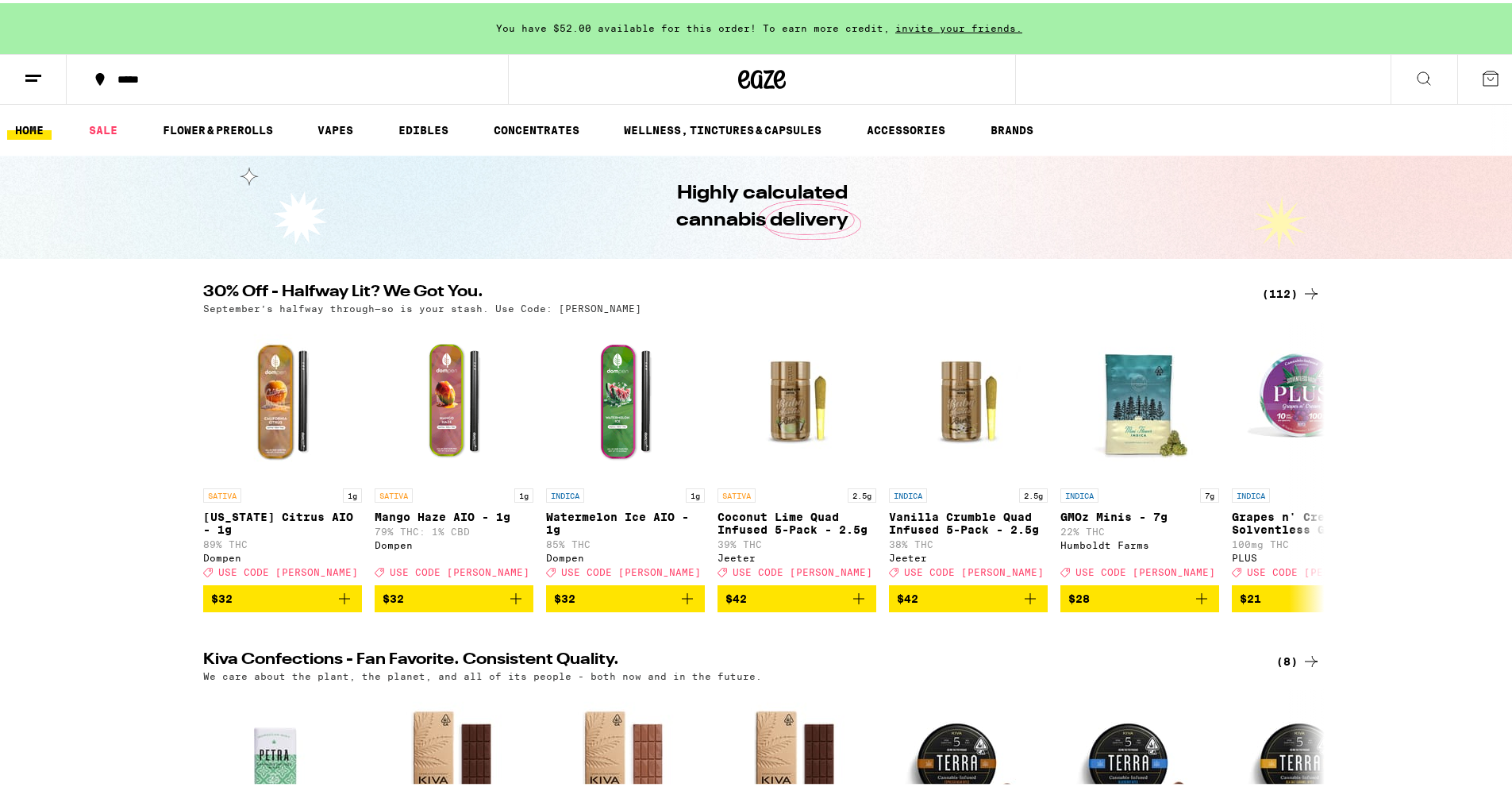
click at [1286, 289] on div "(112)" at bounding box center [1291, 291] width 59 height 19
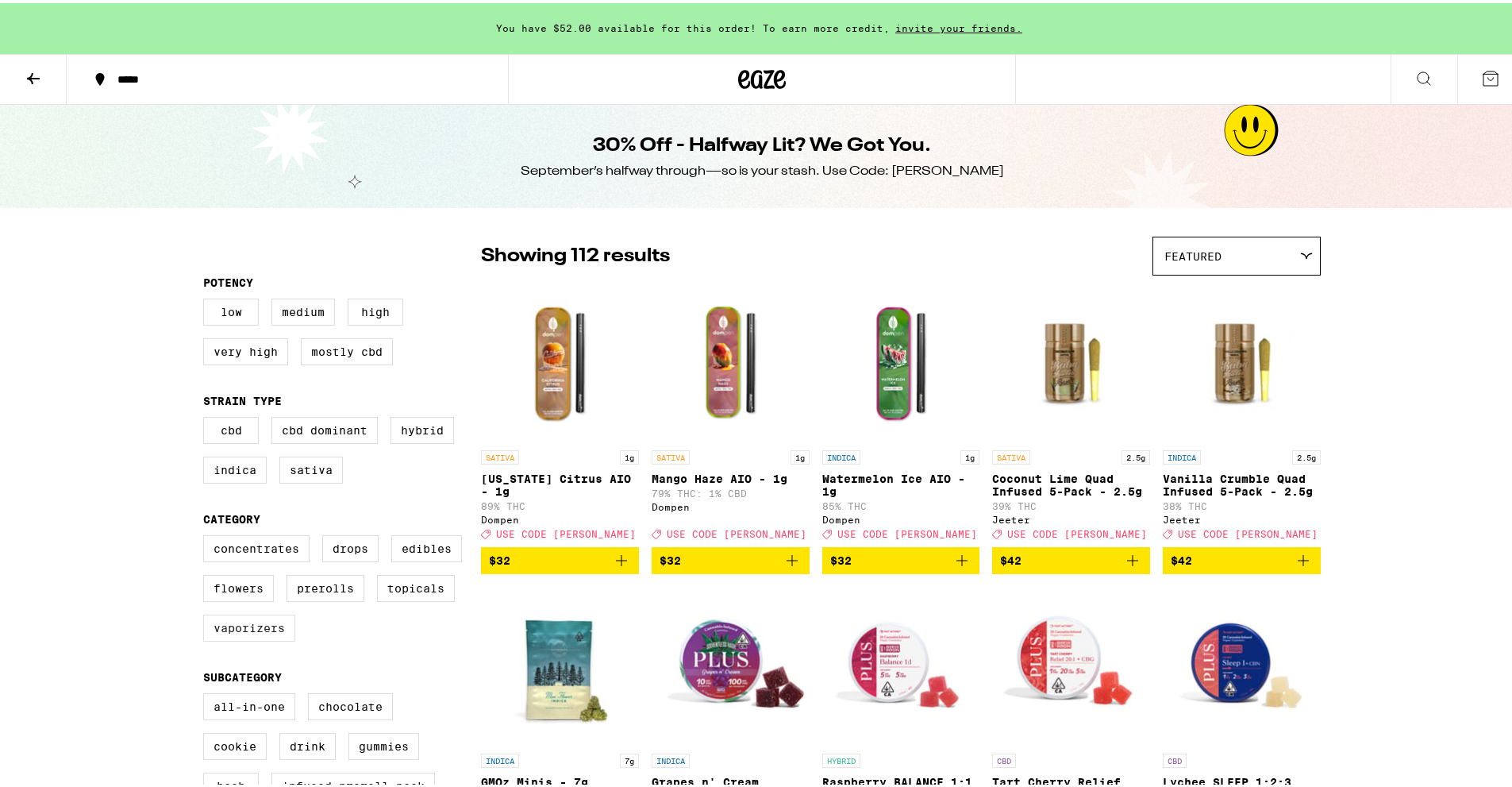
click at [245, 639] on label "Vaporizers" at bounding box center [248, 624] width 92 height 27
click at [207, 535] on input "Vaporizers" at bounding box center [206, 534] width 1 height 1
checkbox input "true"
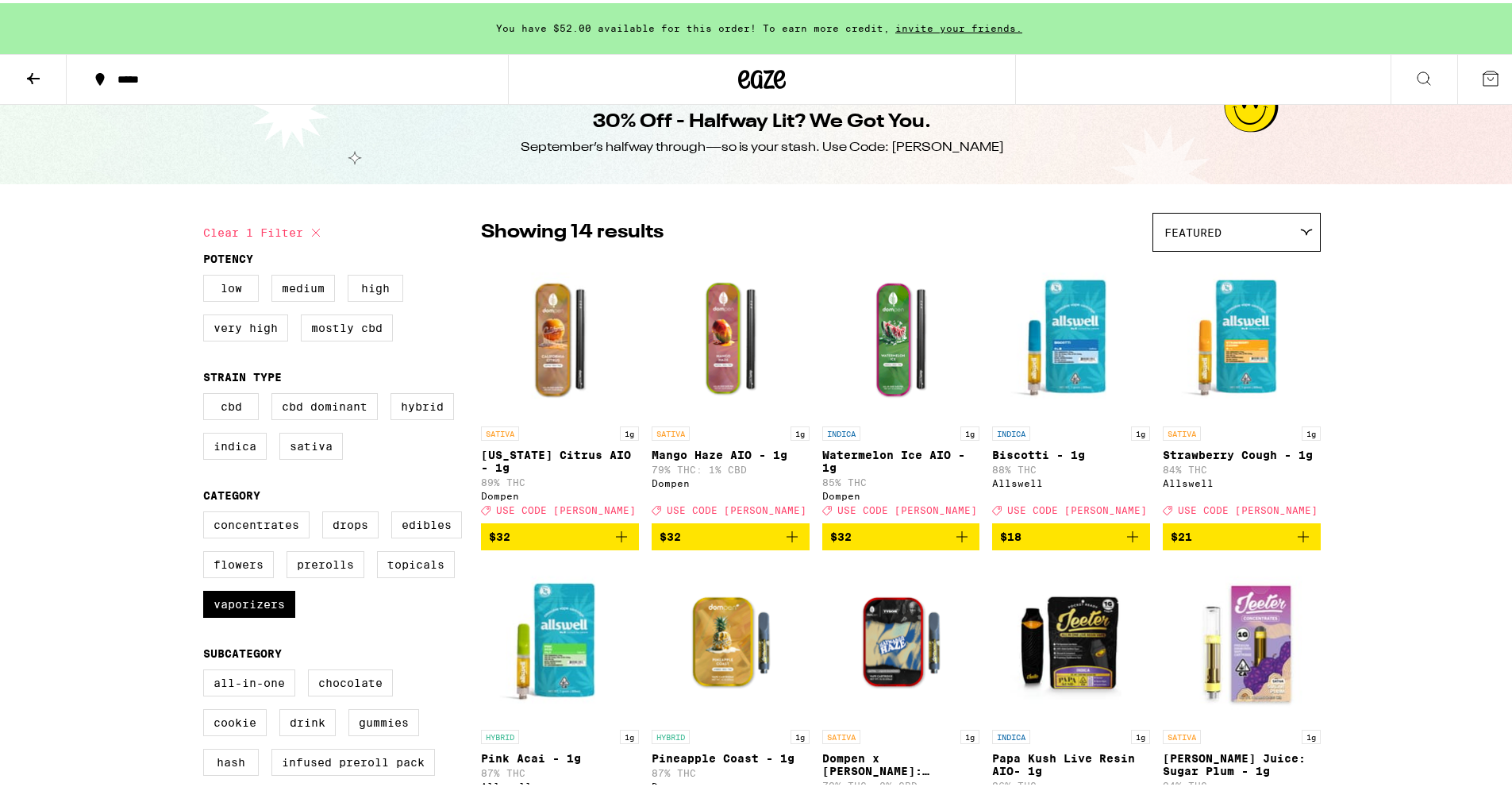
scroll to position [24, 0]
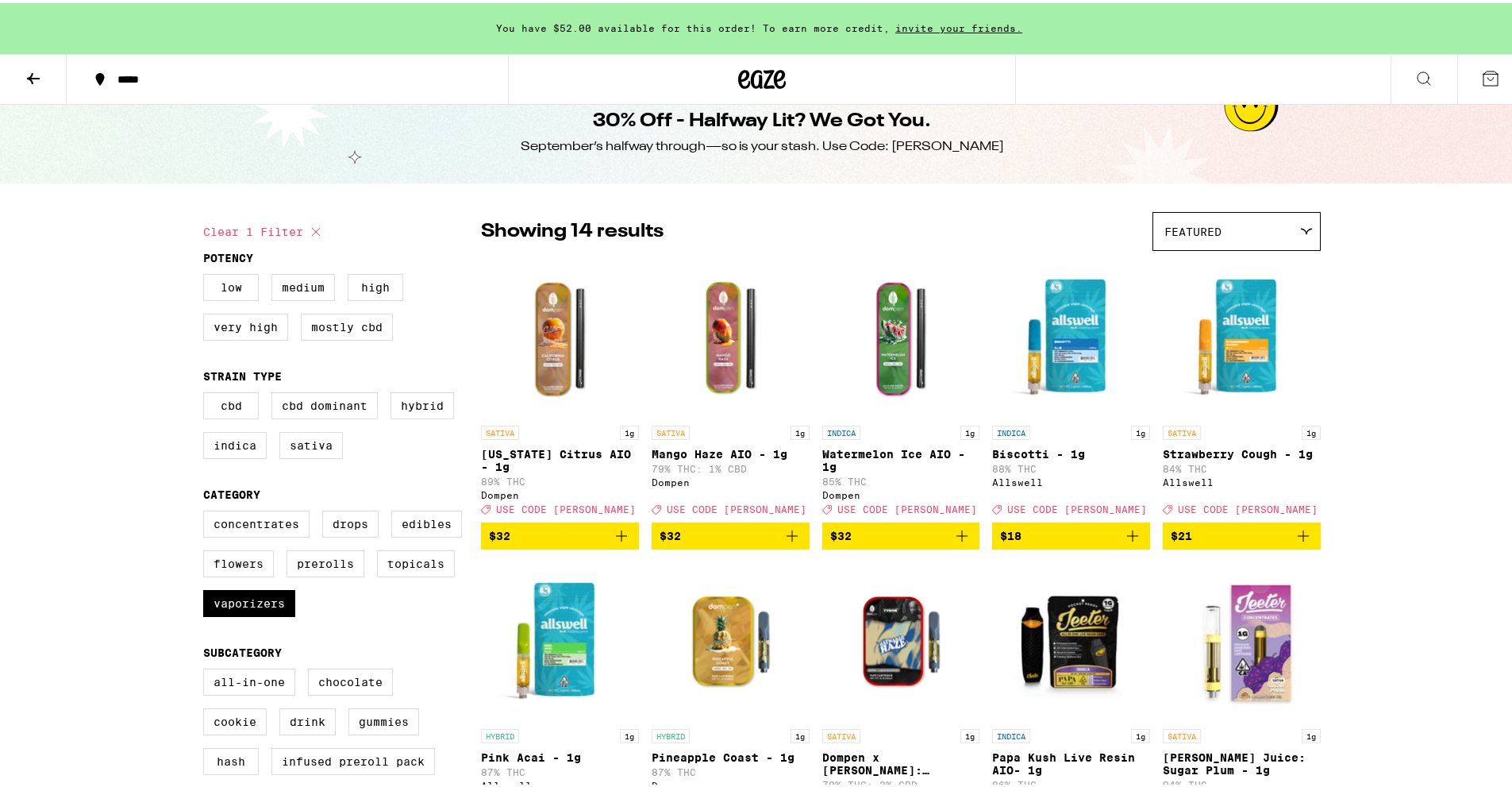
click at [547, 350] on img "Open page for California Citrus AIO - 1g from Dompen" at bounding box center [559, 335] width 158 height 158
click at [612, 543] on icon "Add to bag" at bounding box center [621, 533] width 19 height 19
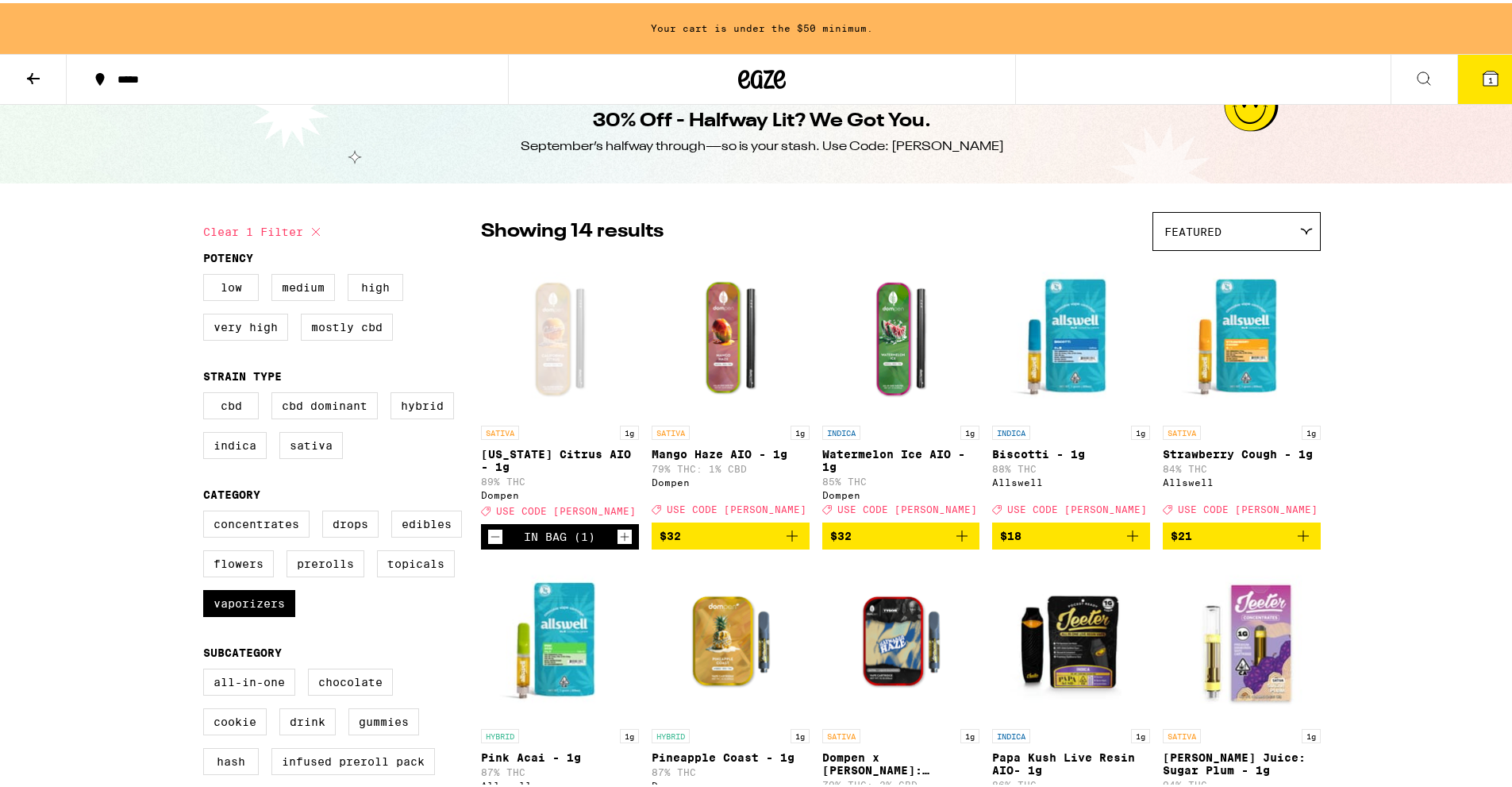
click at [899, 348] on img "Open page for Watermelon Ice AIO - 1g from Dompen" at bounding box center [900, 335] width 158 height 158
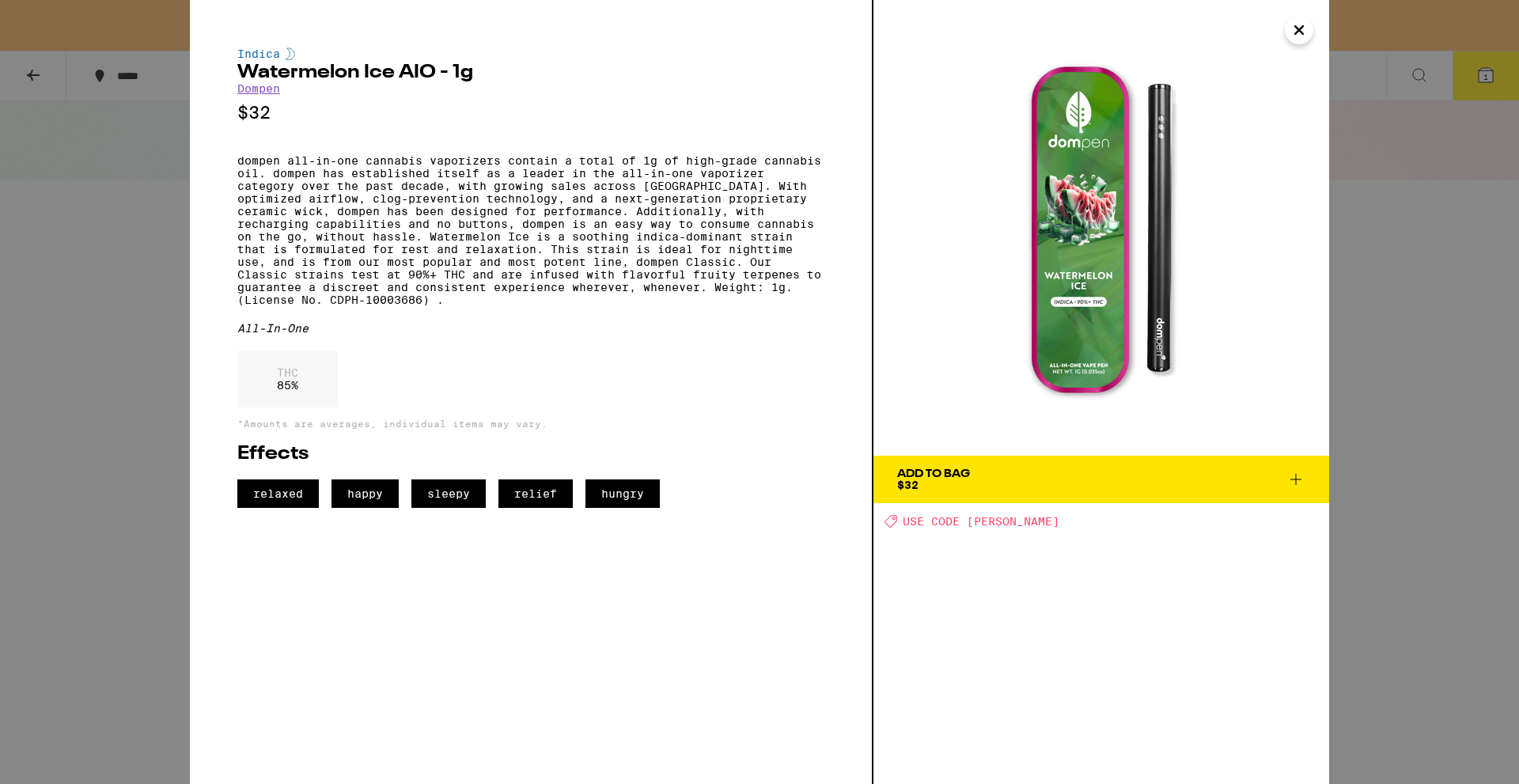
click at [1, 567] on div "Indica Watermelon Ice AIO - 1g Dompen $32 dompen all-in-one cannabis vaporizers…" at bounding box center [759, 392] width 1519 height 784
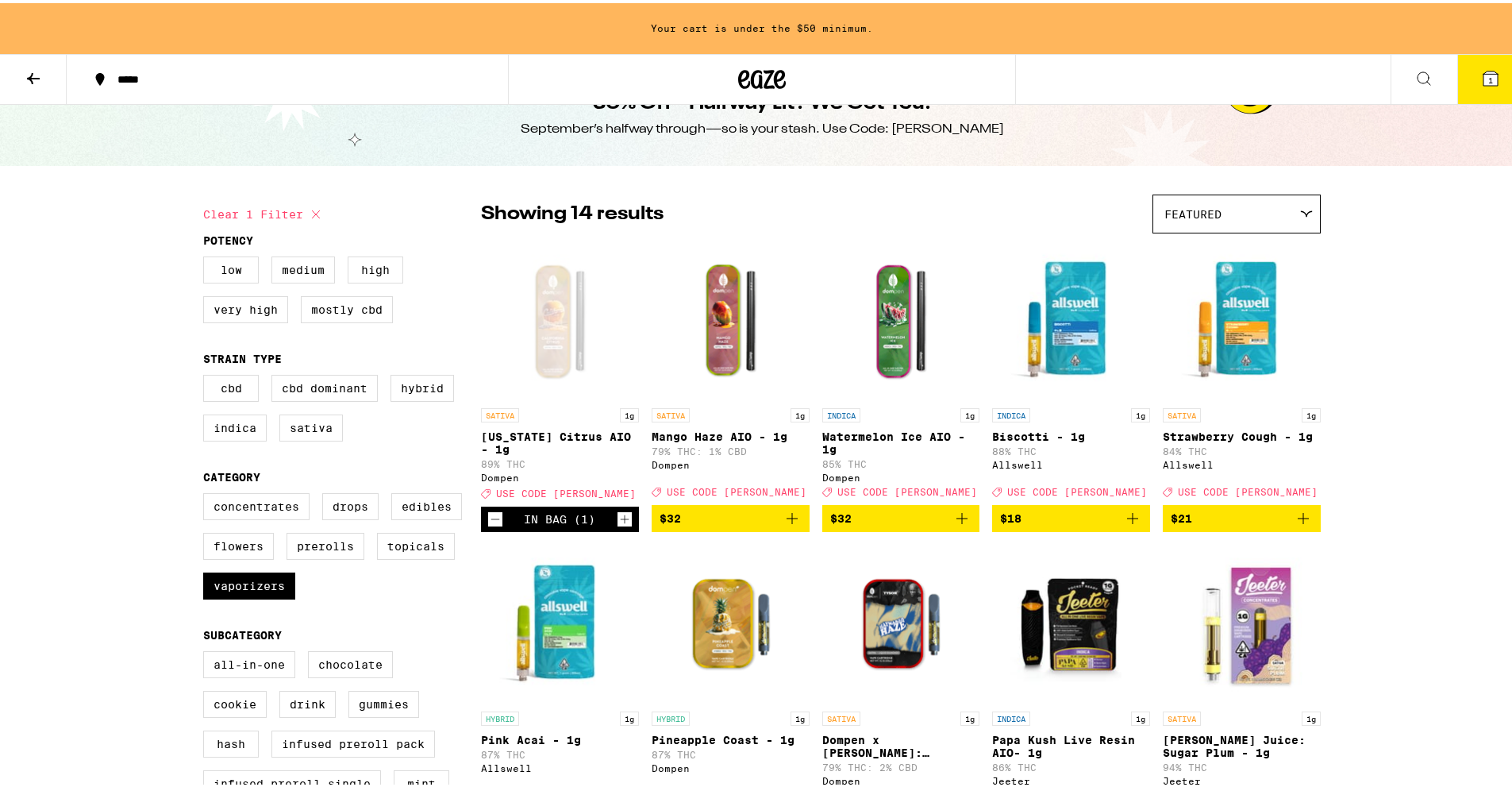
scroll to position [41, 0]
click at [868, 351] on img "Open page for Watermelon Ice AIO - 1g from Dompen" at bounding box center [900, 319] width 158 height 158
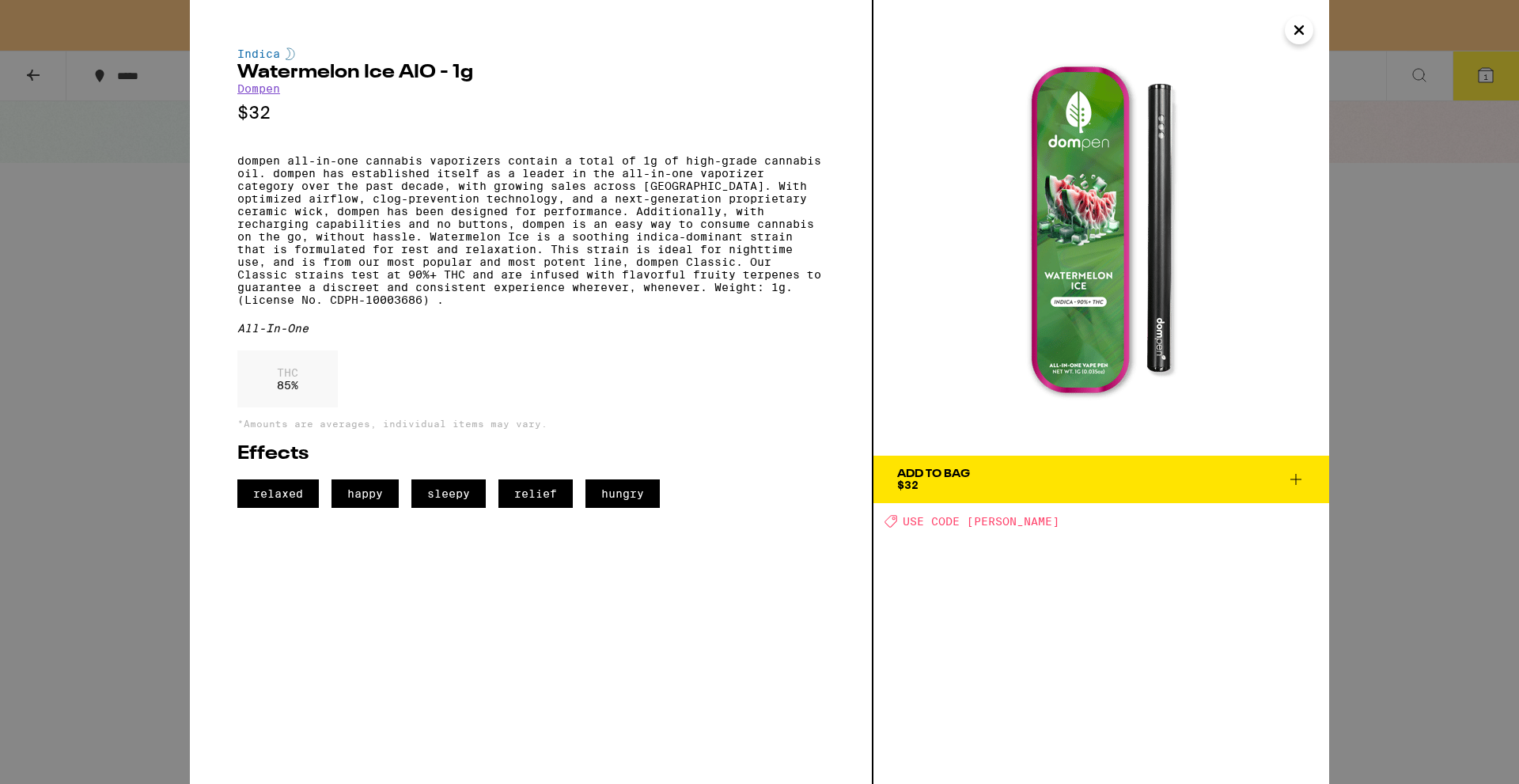
click at [1292, 477] on icon at bounding box center [1296, 479] width 19 height 19
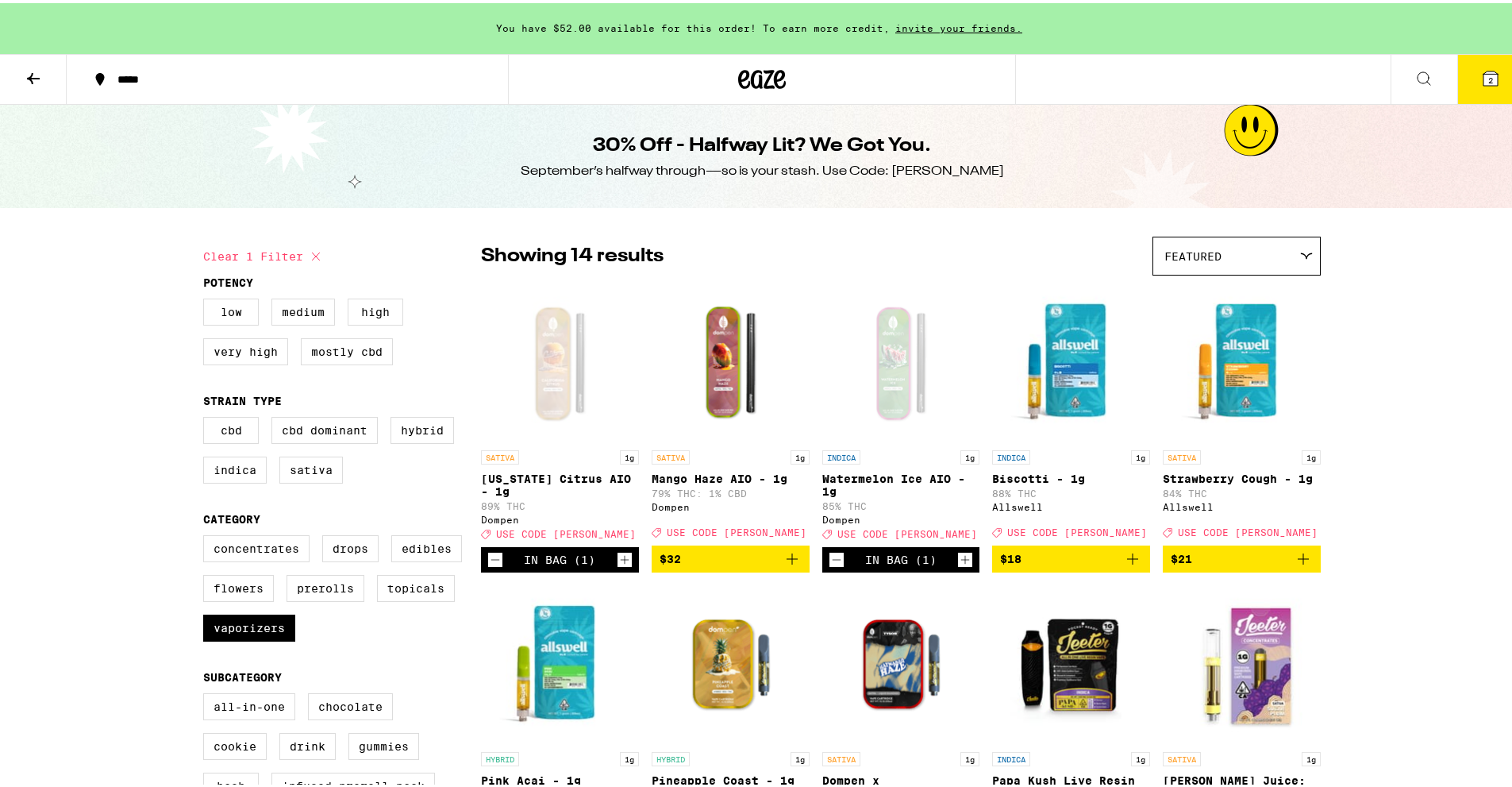
click at [1461, 87] on button "2" at bounding box center [1490, 76] width 67 height 49
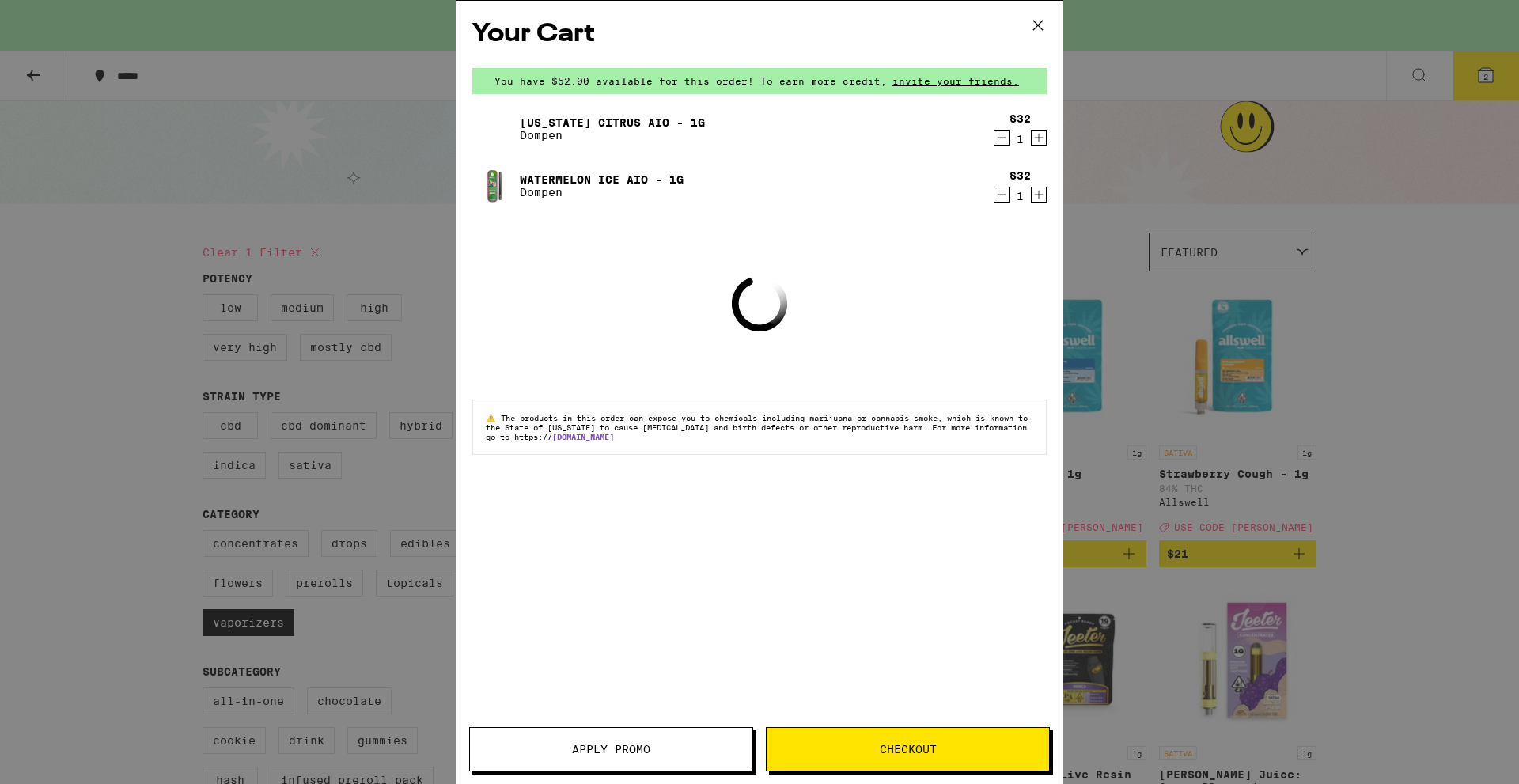
click at [642, 735] on button "Apply Promo" at bounding box center [611, 749] width 284 height 44
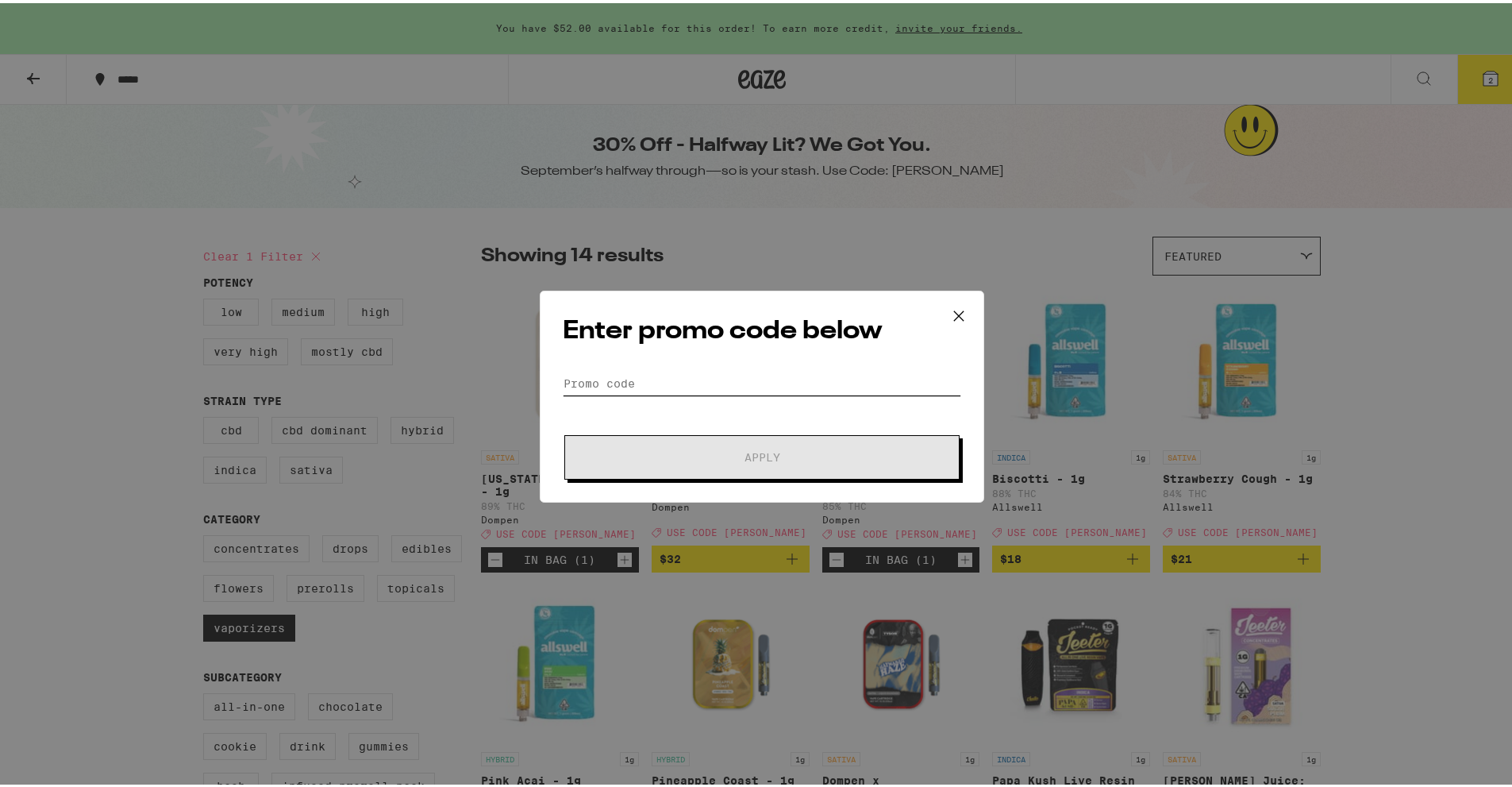
click at [665, 382] on input "Promo Code" at bounding box center [761, 380] width 398 height 24
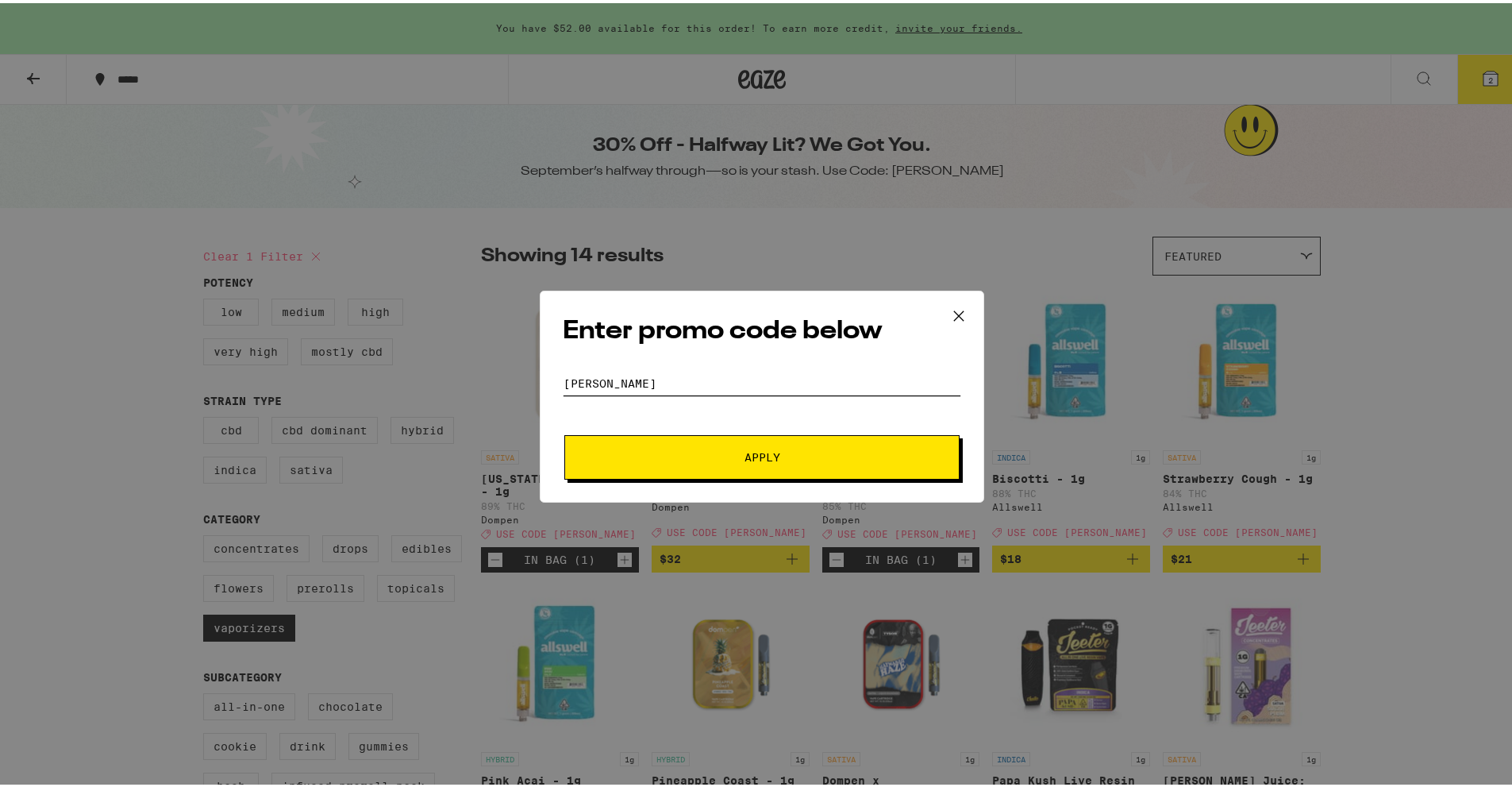
type input "[PERSON_NAME]"
click at [564, 432] on button "Apply" at bounding box center [761, 454] width 395 height 45
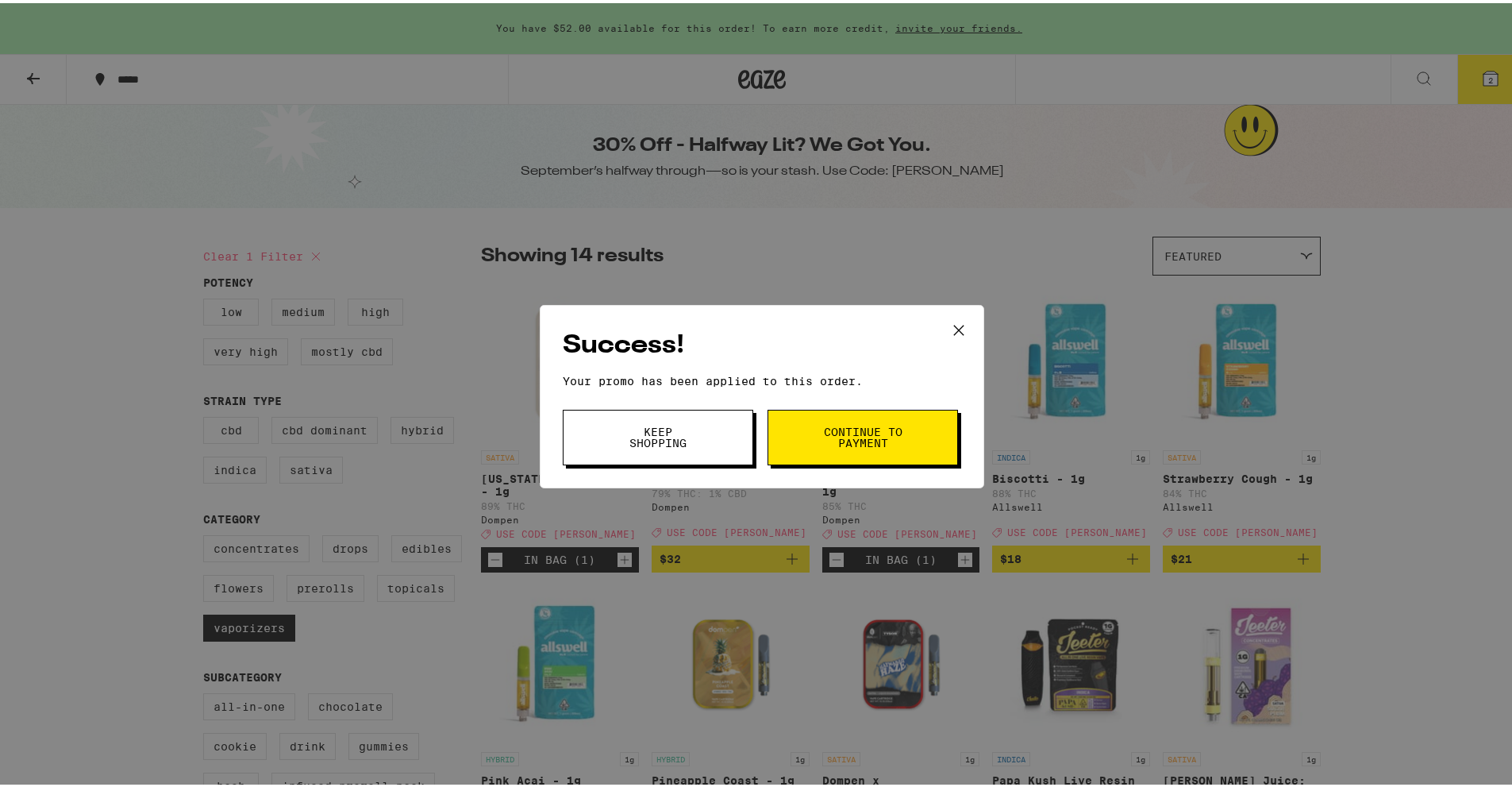
click at [859, 434] on span "Continue to payment" at bounding box center [863, 434] width 81 height 22
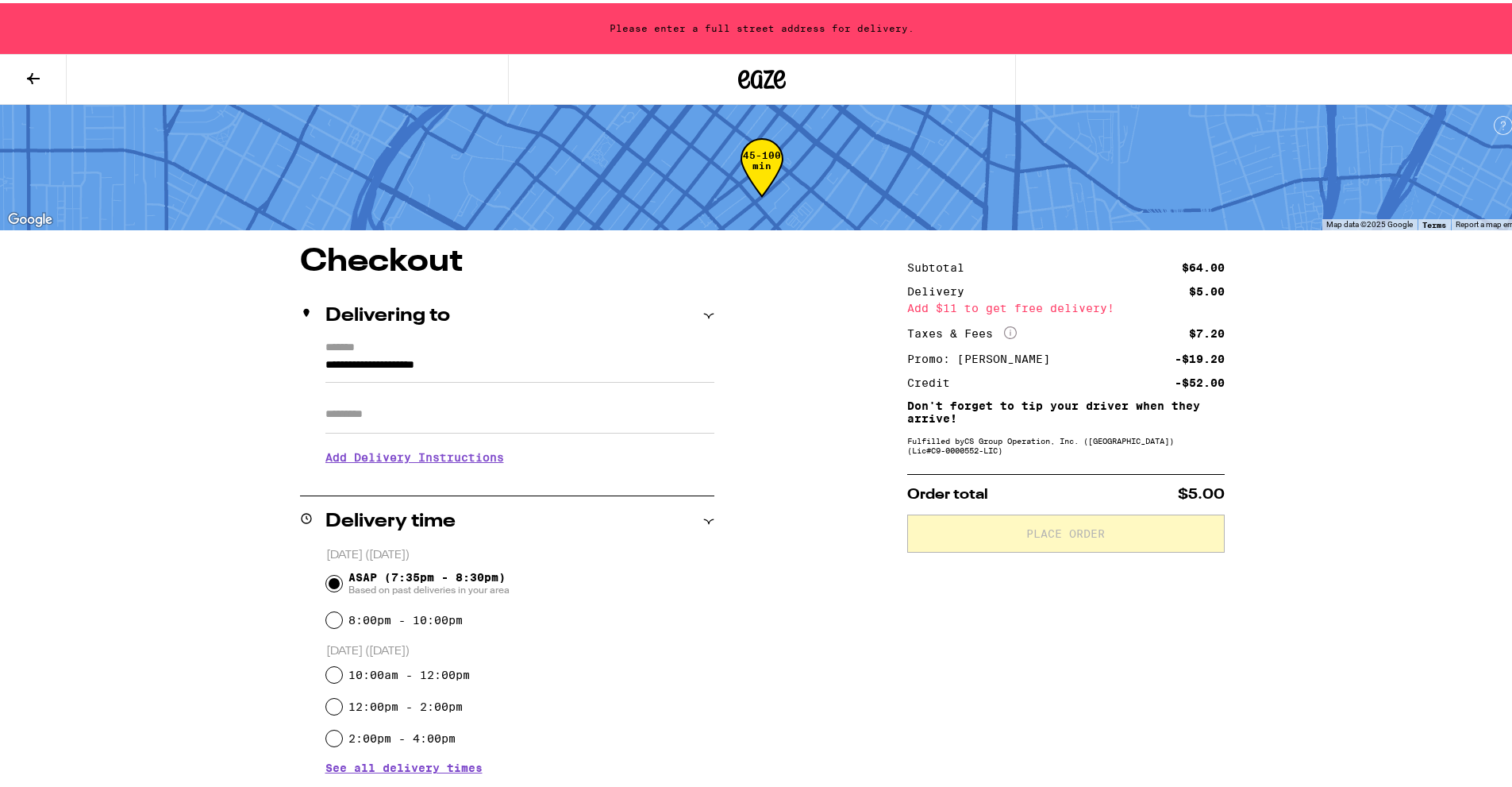
click at [617, 366] on input "**********" at bounding box center [520, 366] width 389 height 27
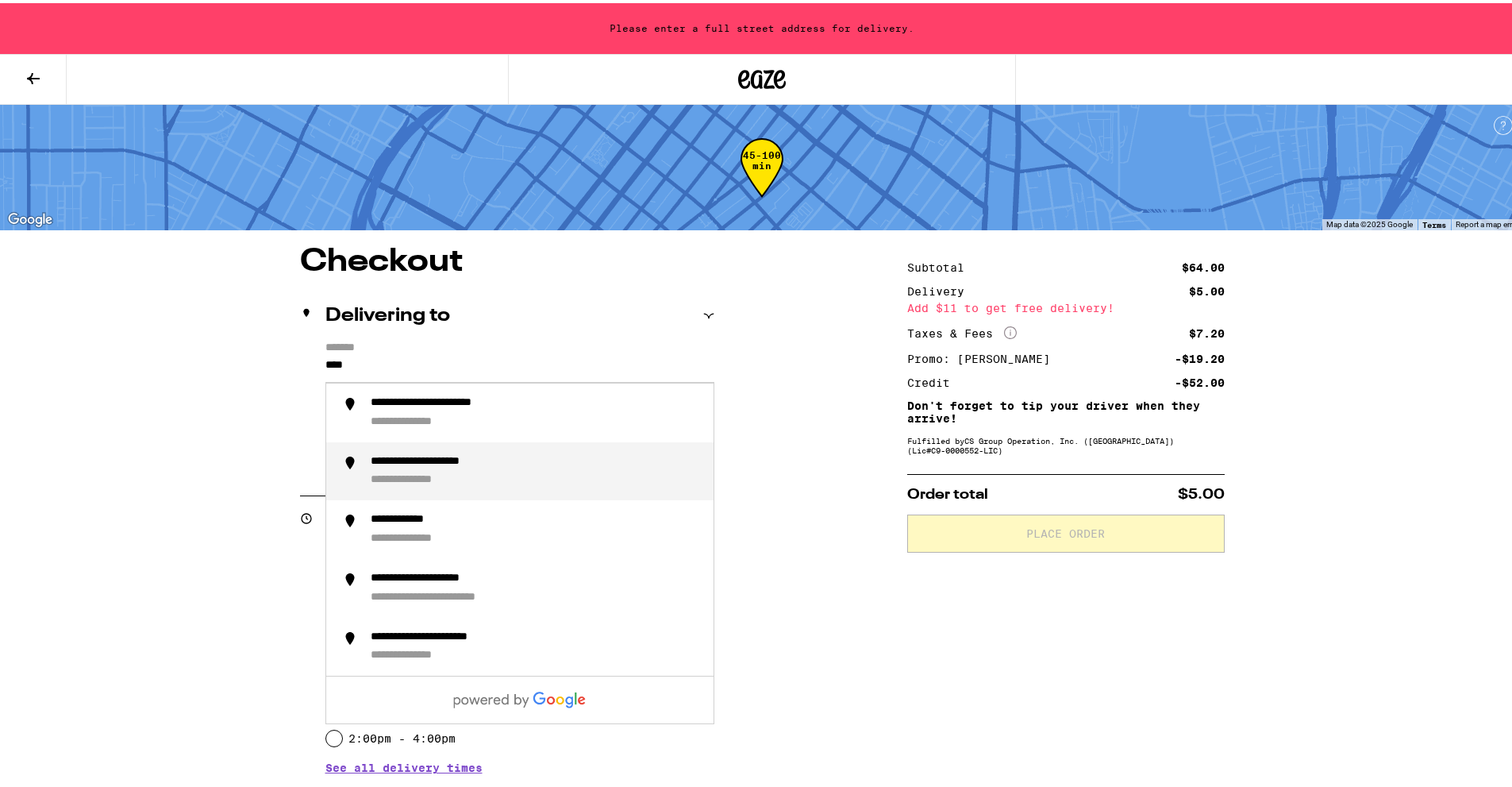
click at [593, 456] on div "**********" at bounding box center [536, 468] width 330 height 34
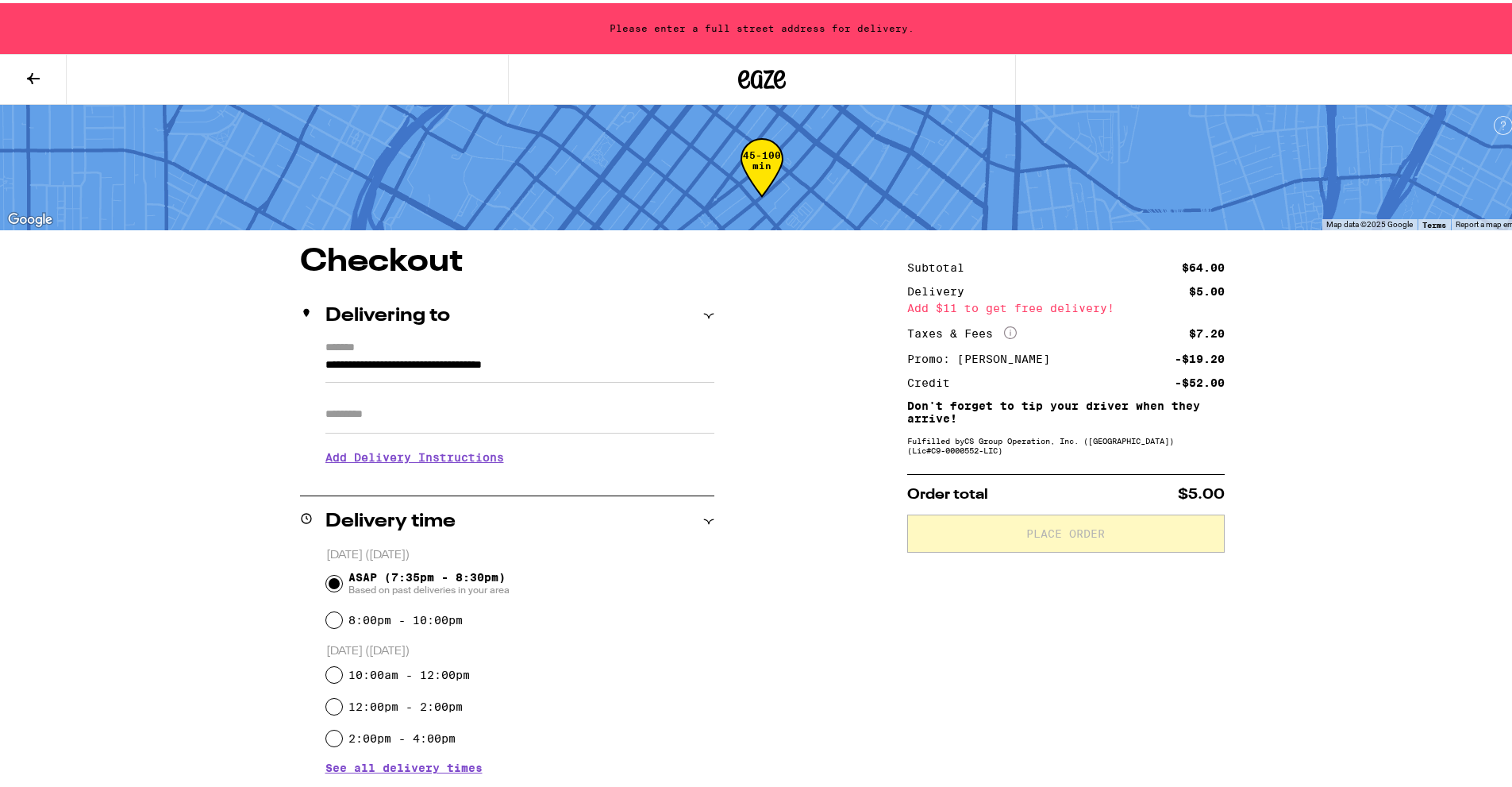
type input "**********"
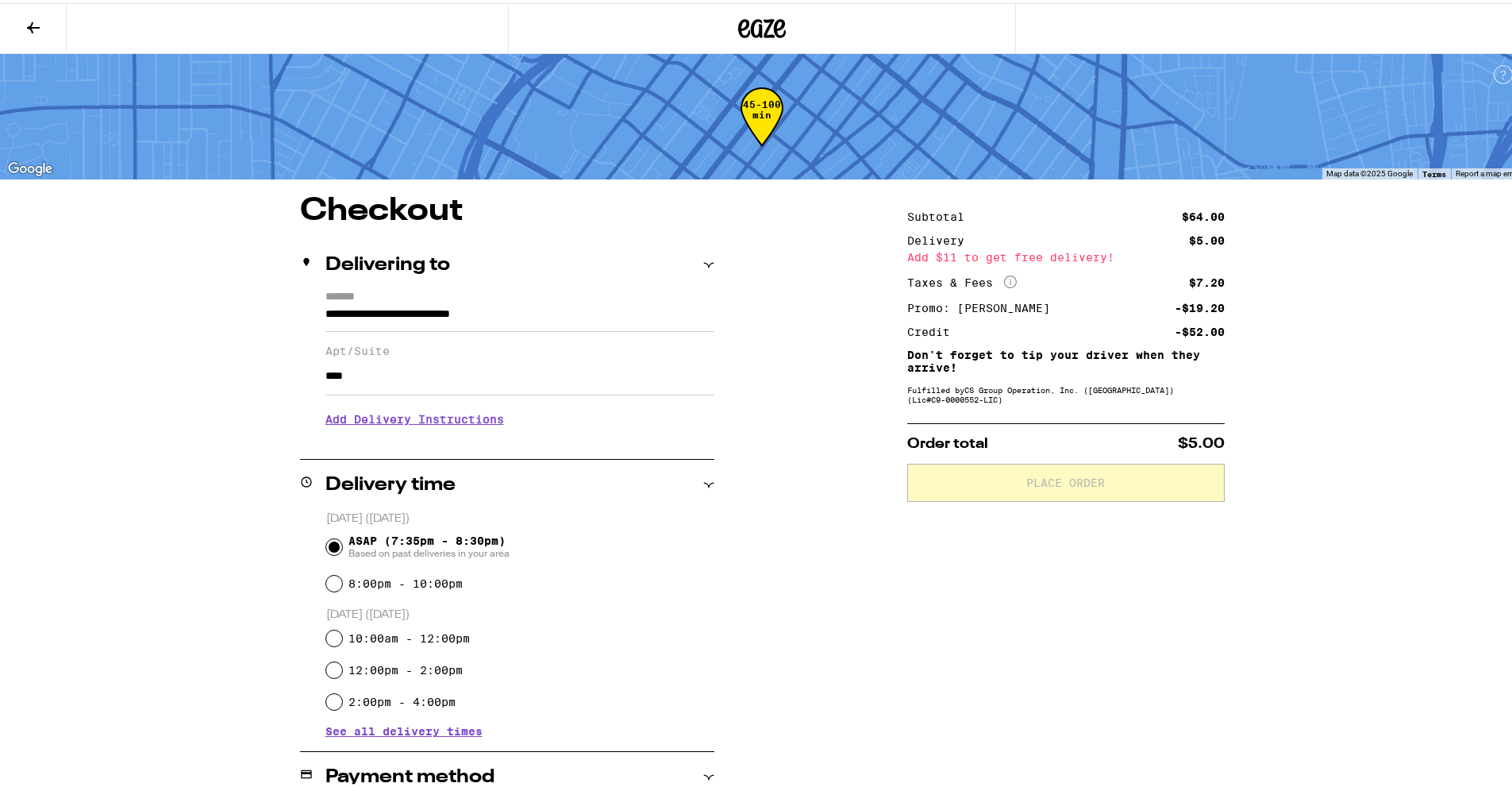
type input "****"
click at [642, 431] on h3 "Add Delivery Instructions" at bounding box center [520, 415] width 389 height 36
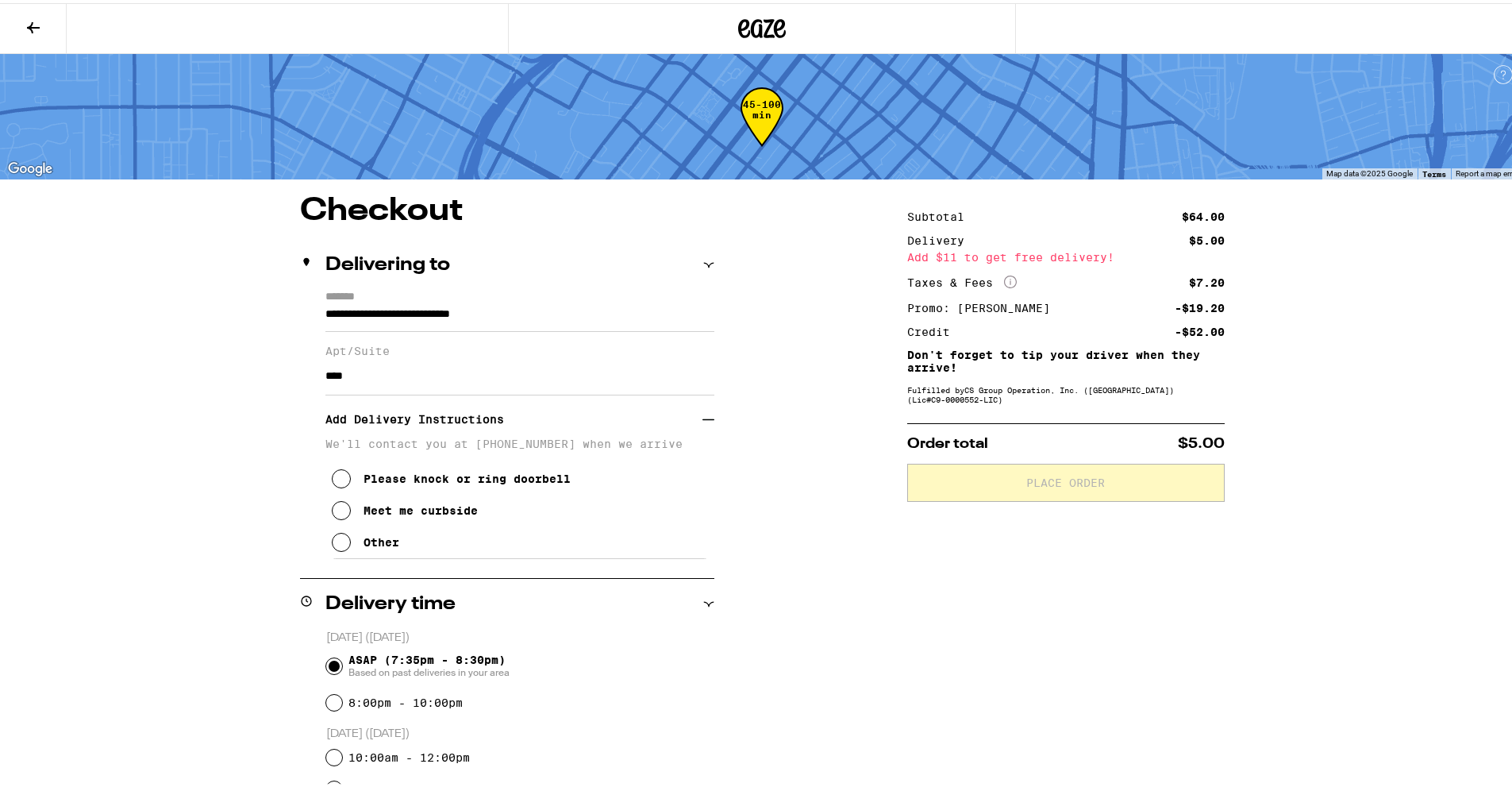
click at [414, 514] on div "Meet me curbside" at bounding box center [421, 507] width 115 height 13
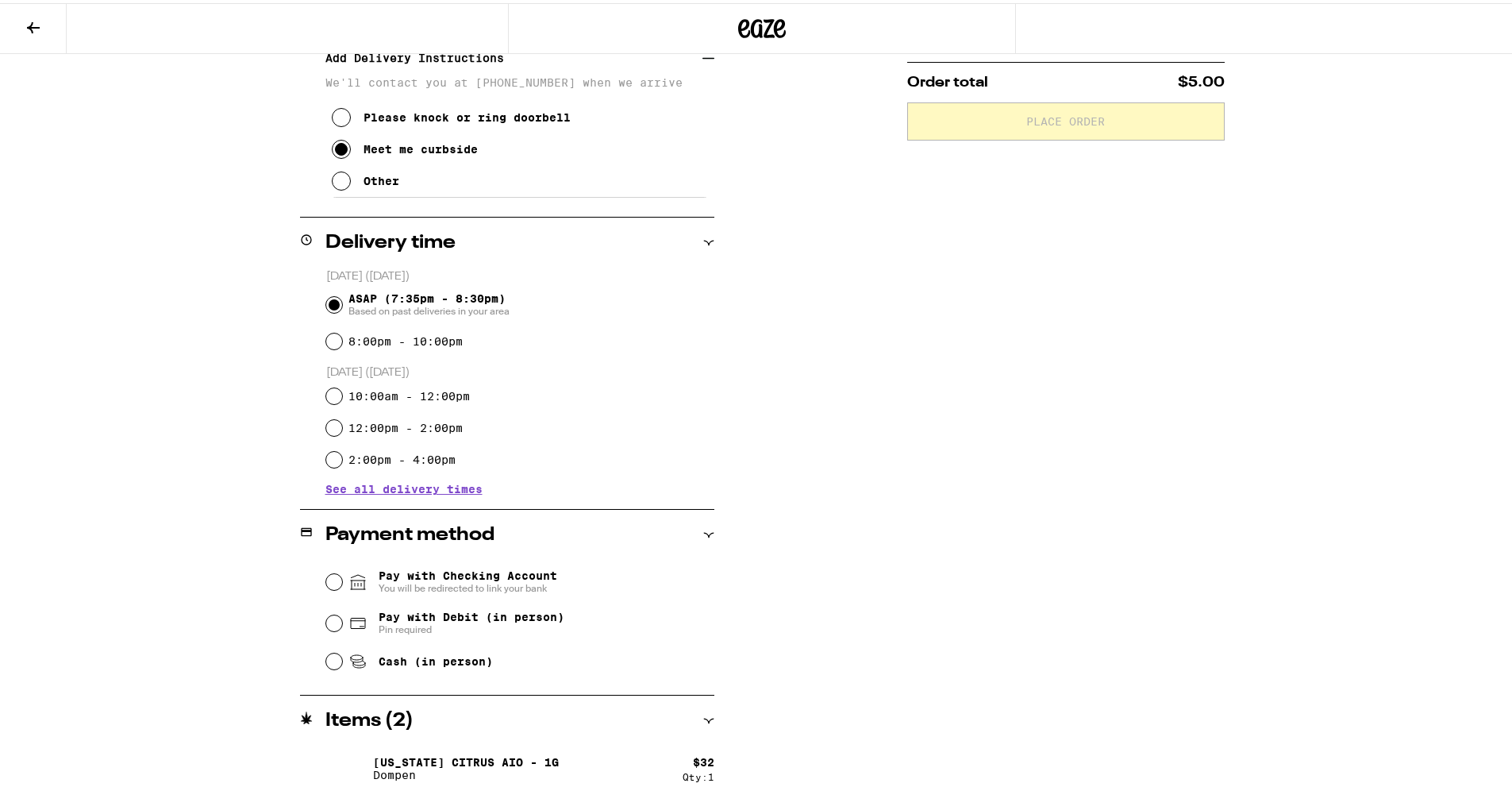
scroll to position [363, 0]
click at [446, 572] on span "Pay with Checking Account You will be redirected to link your bank" at bounding box center [467, 577] width 179 height 25
click at [342, 572] on input "Pay with Checking Account You will be redirected to link your bank" at bounding box center [334, 577] width 16 height 16
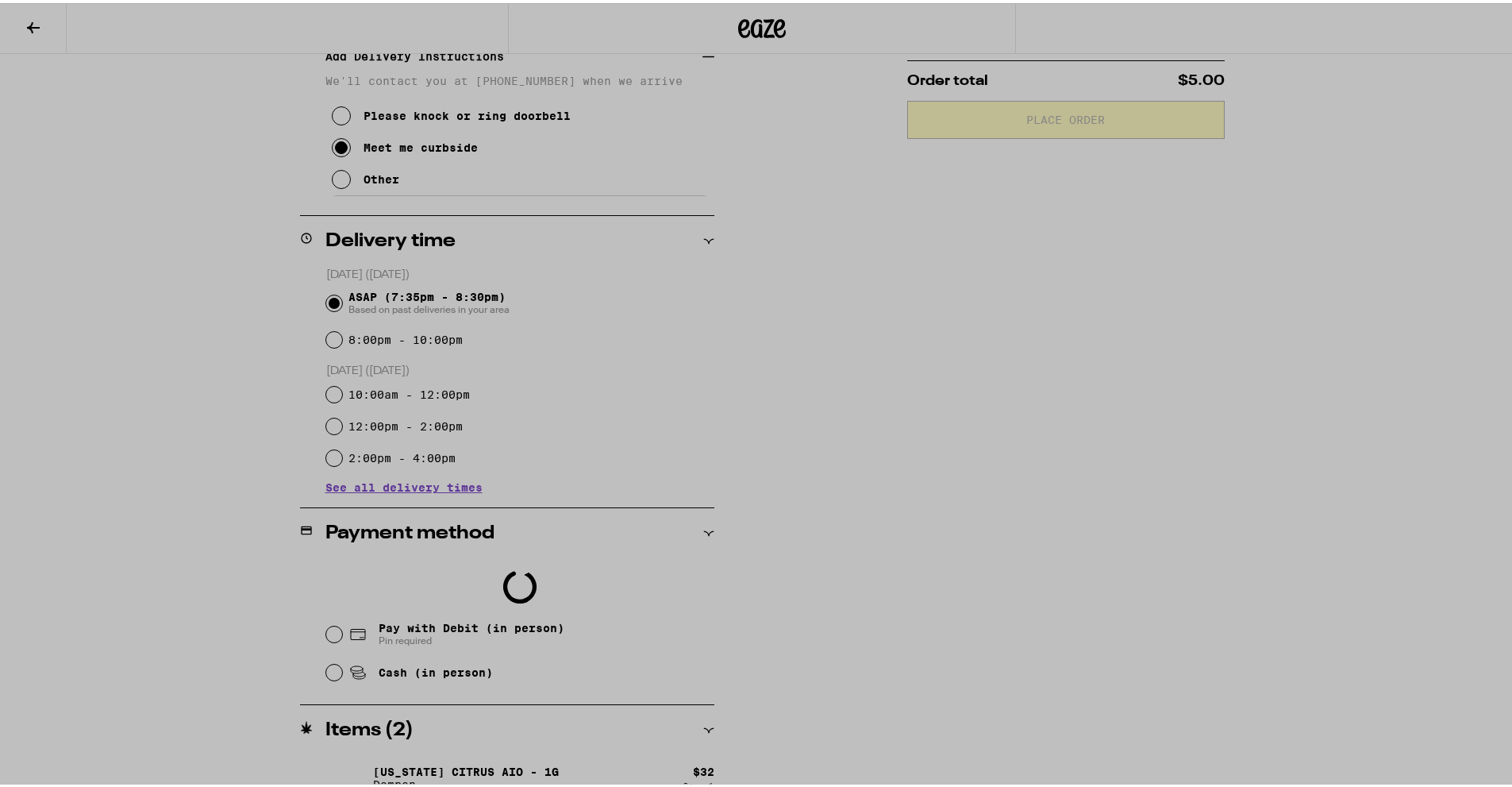
click at [309, 640] on div at bounding box center [761, 394] width 1524 height 787
click at [328, 631] on div at bounding box center [761, 394] width 1524 height 787
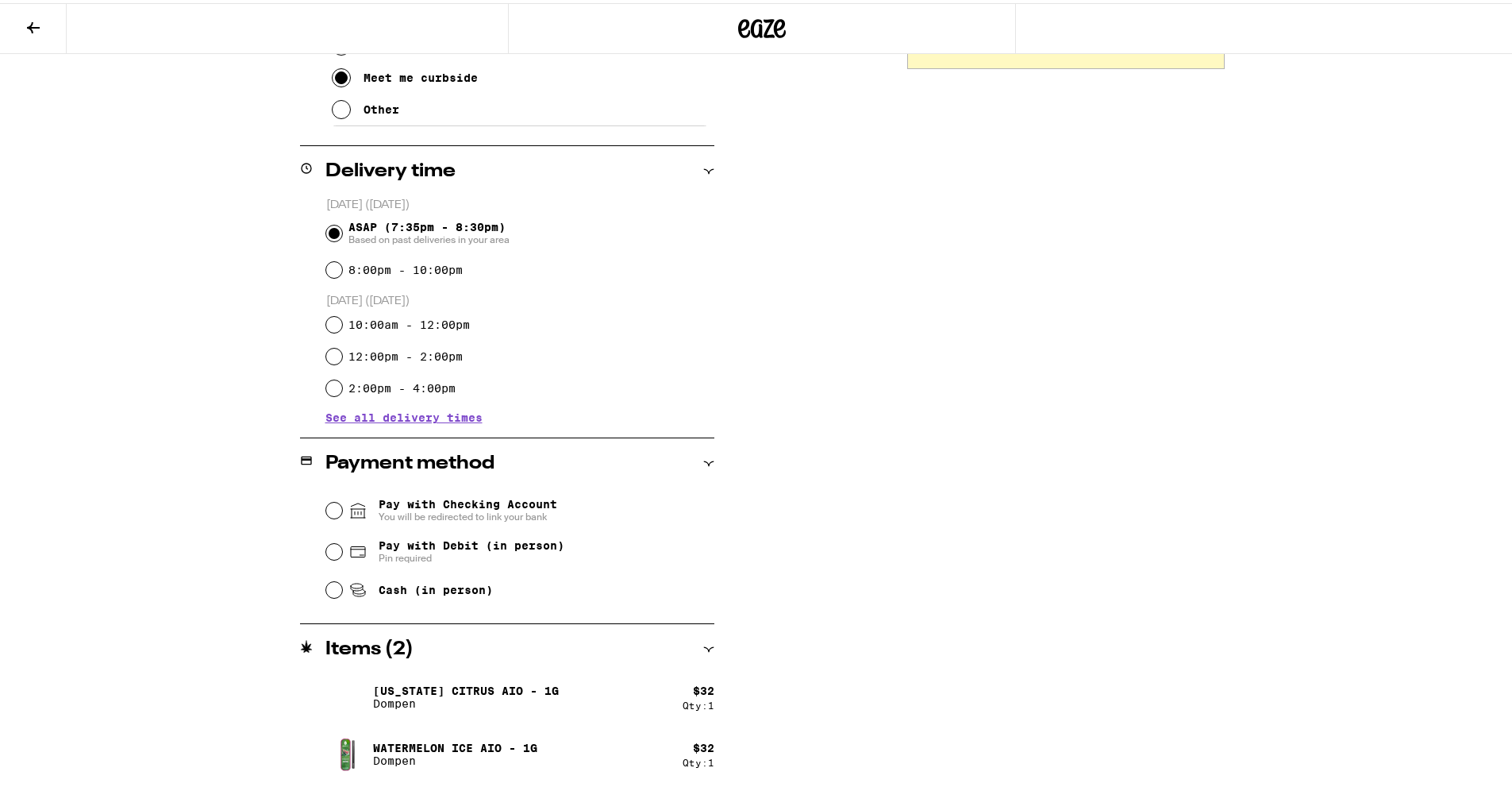
scroll to position [432, 0]
click at [326, 551] on input "Pay with Debit (in person) Pin required" at bounding box center [334, 549] width 16 height 16
radio input "true"
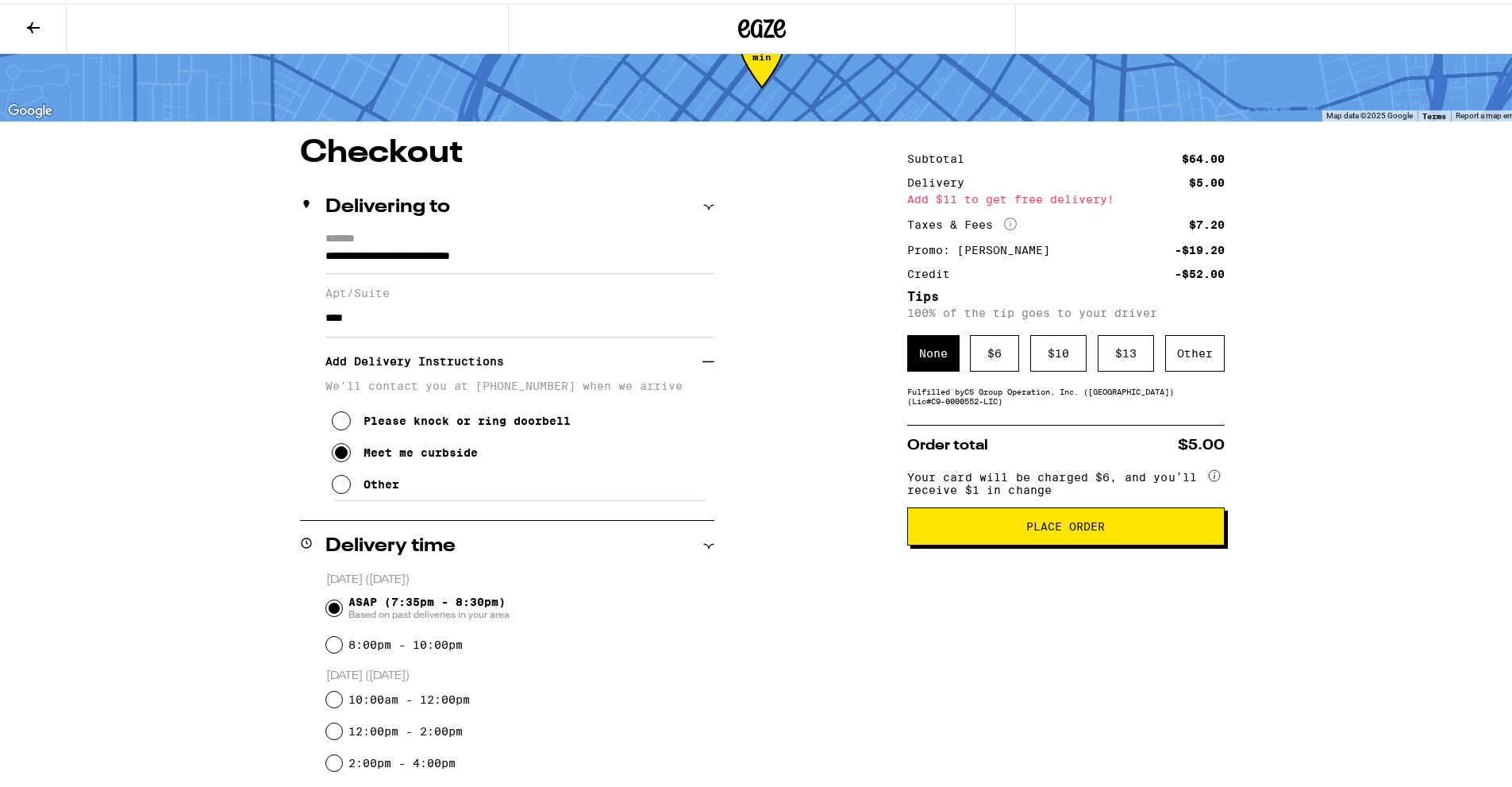
scroll to position [0, 0]
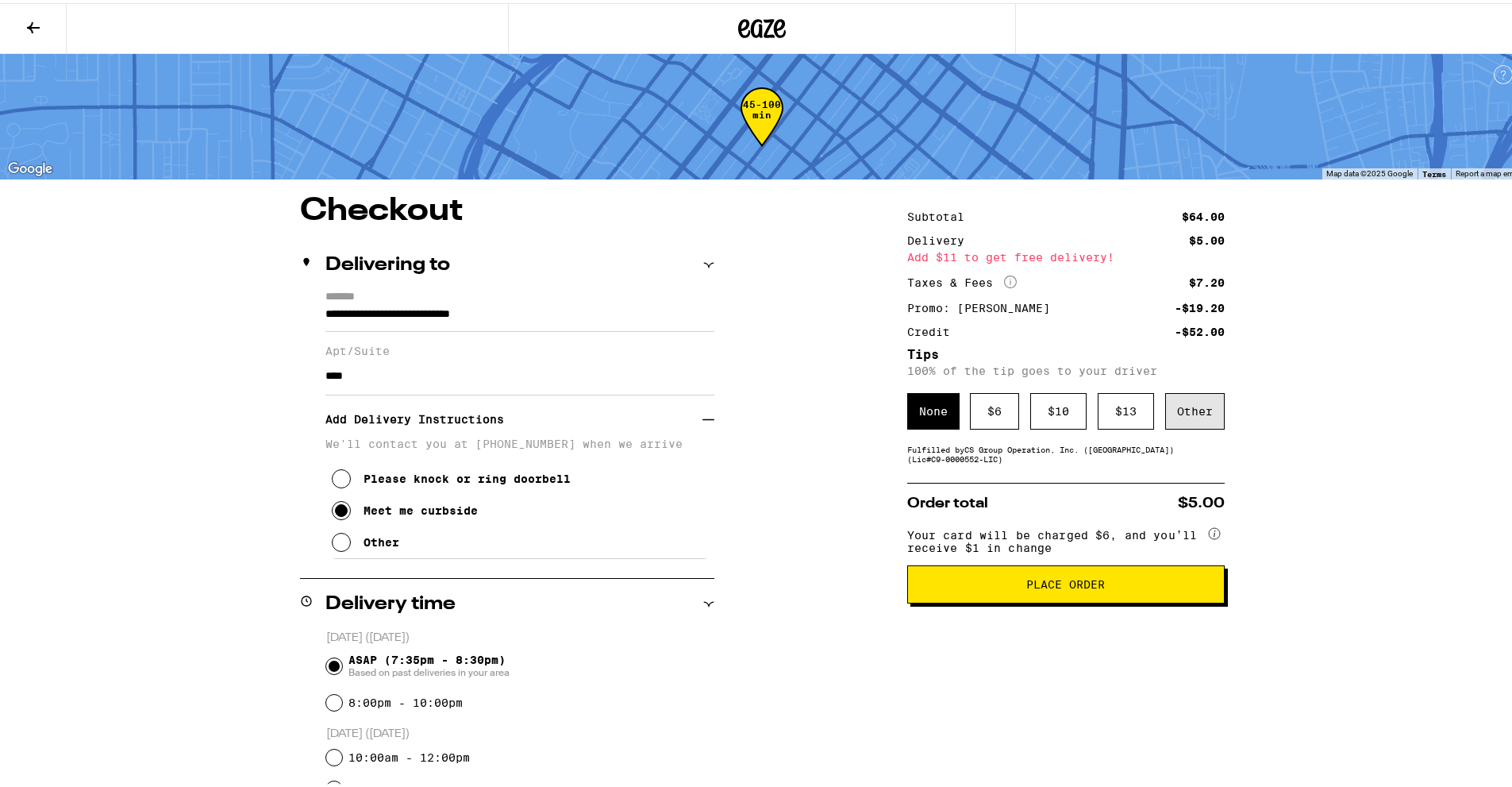
click at [1209, 417] on div "Other" at bounding box center [1194, 408] width 60 height 36
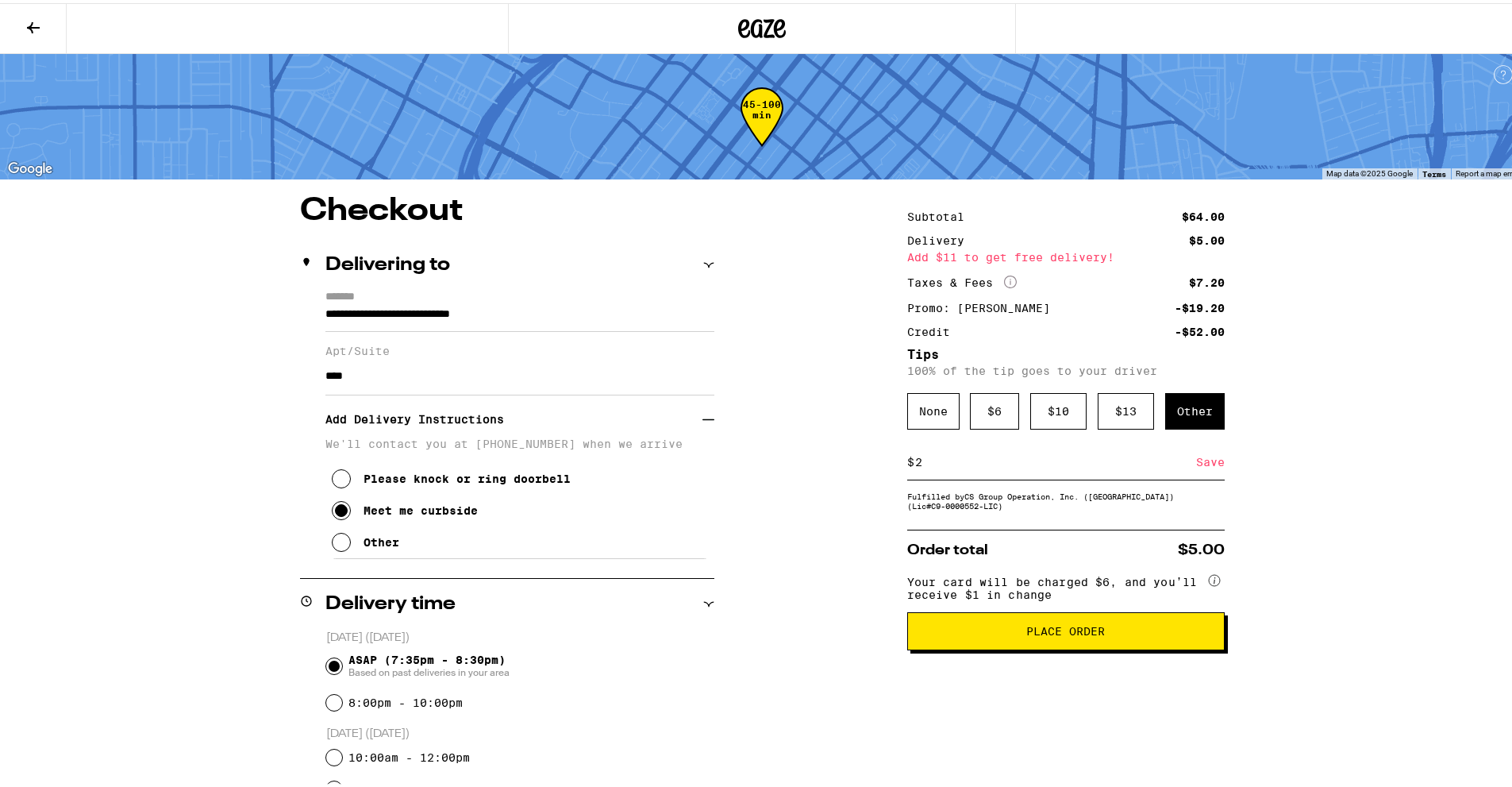
type input "2"
click at [1320, 494] on div "**********" at bounding box center [761, 705] width 1143 height 1027
click at [1209, 463] on div "Save" at bounding box center [1210, 458] width 29 height 35
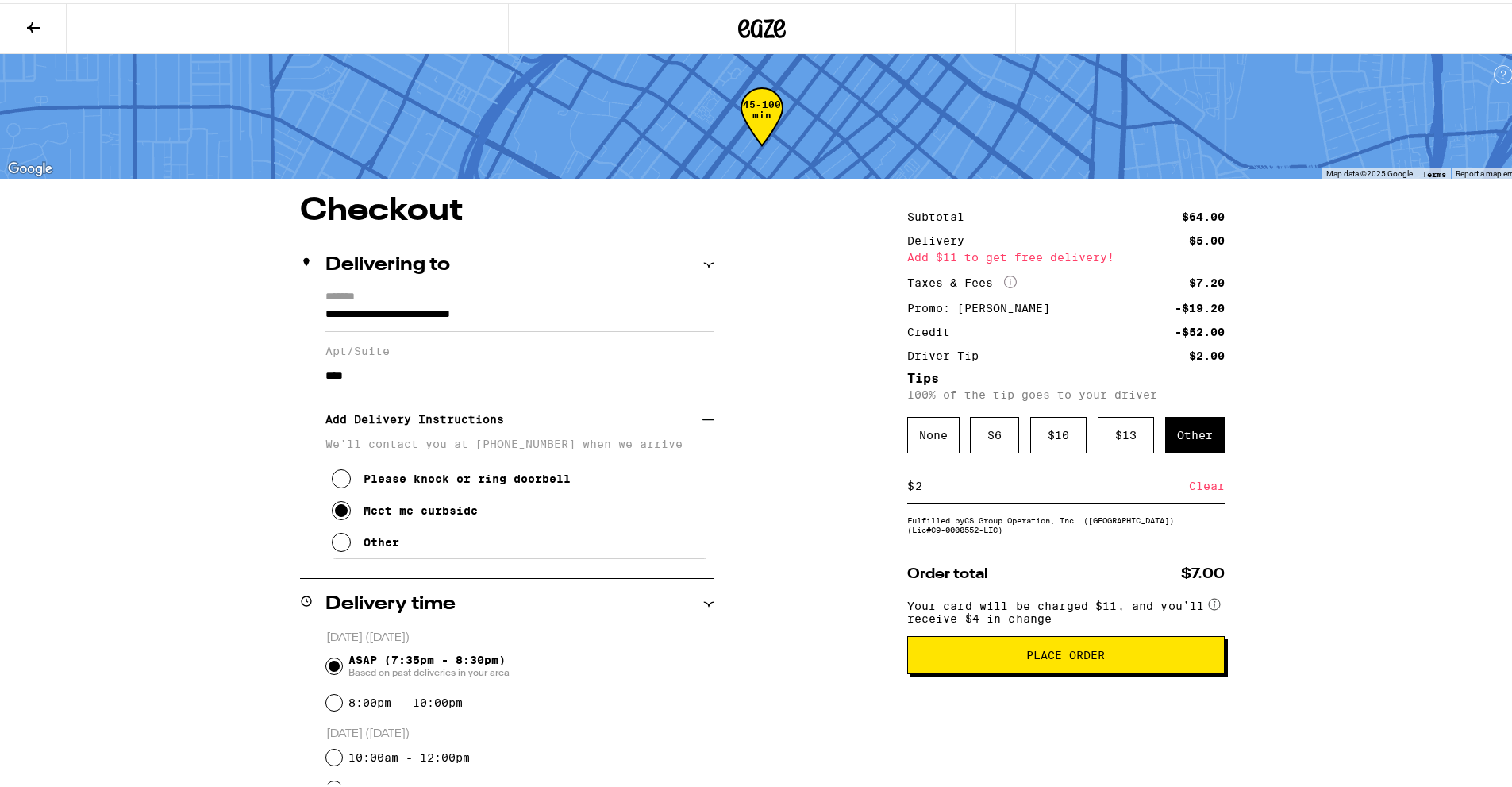
click at [1192, 483] on div "Clear" at bounding box center [1206, 482] width 35 height 35
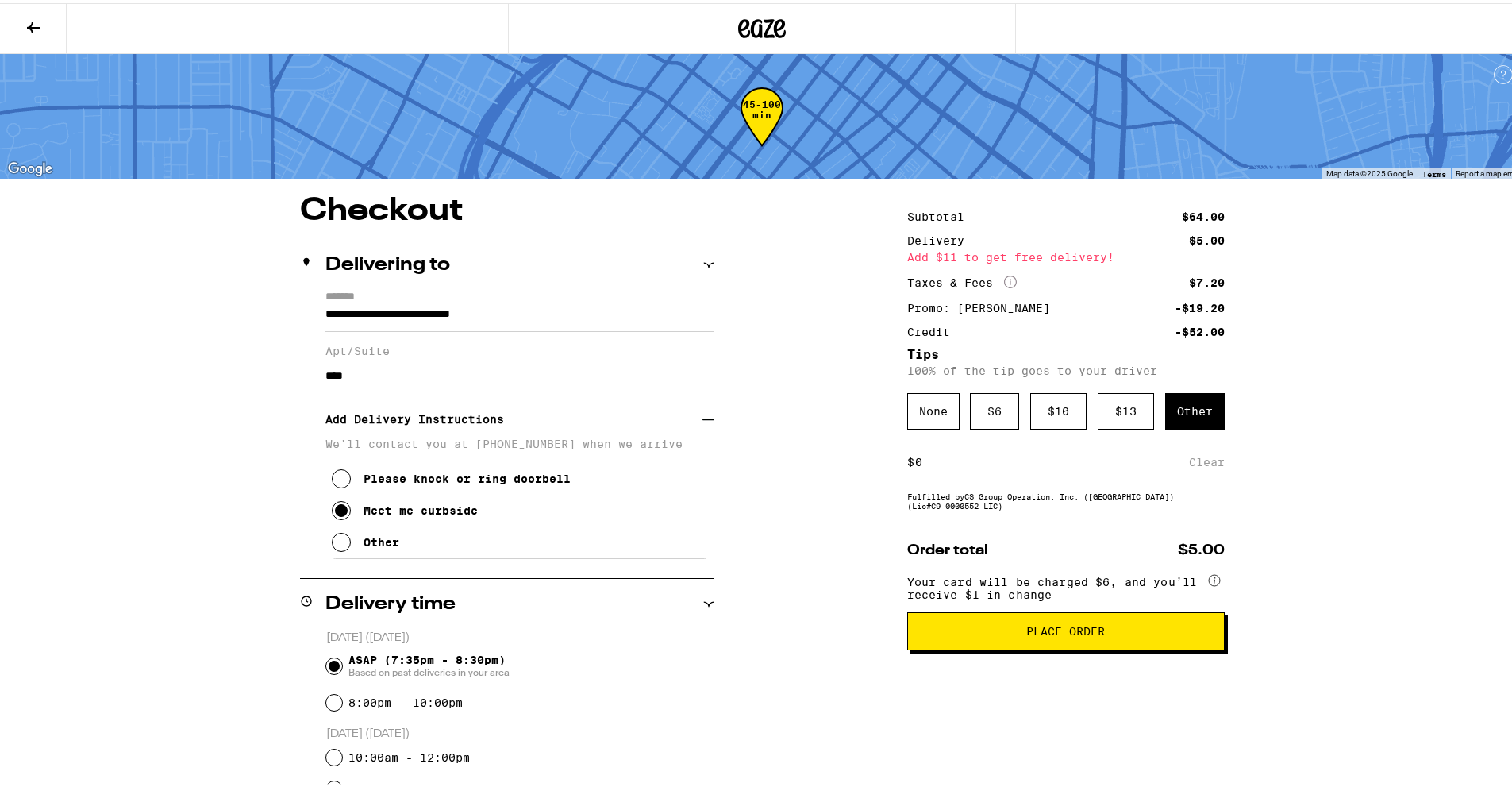
click at [1077, 448] on div "$ Clear" at bounding box center [1066, 459] width 318 height 35
click at [1213, 460] on div "Clear" at bounding box center [1206, 458] width 35 height 35
click at [1109, 466] on input at bounding box center [1051, 458] width 275 height 14
click at [1217, 487] on div "Subtotal $64.00 Delivery $5.00 Add $11 to get free delivery! Taxes & Fees More …" at bounding box center [1066, 705] width 318 height 1027
click at [1213, 527] on div "Subtotal $64.00 Delivery $5.00 Add $11 to get free delivery! Taxes & Fees More …" at bounding box center [1066, 705] width 318 height 1027
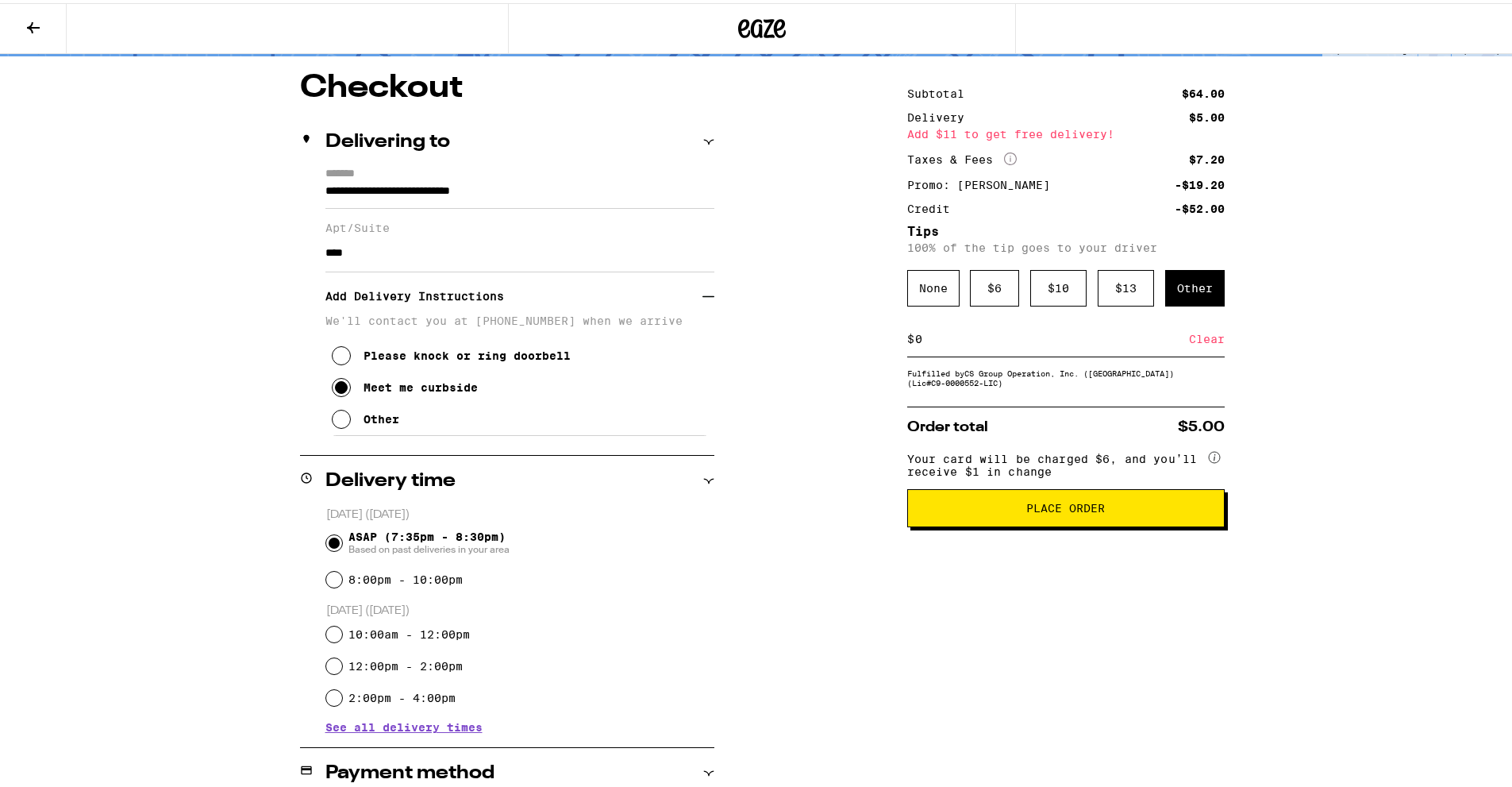
scroll to position [125, 0]
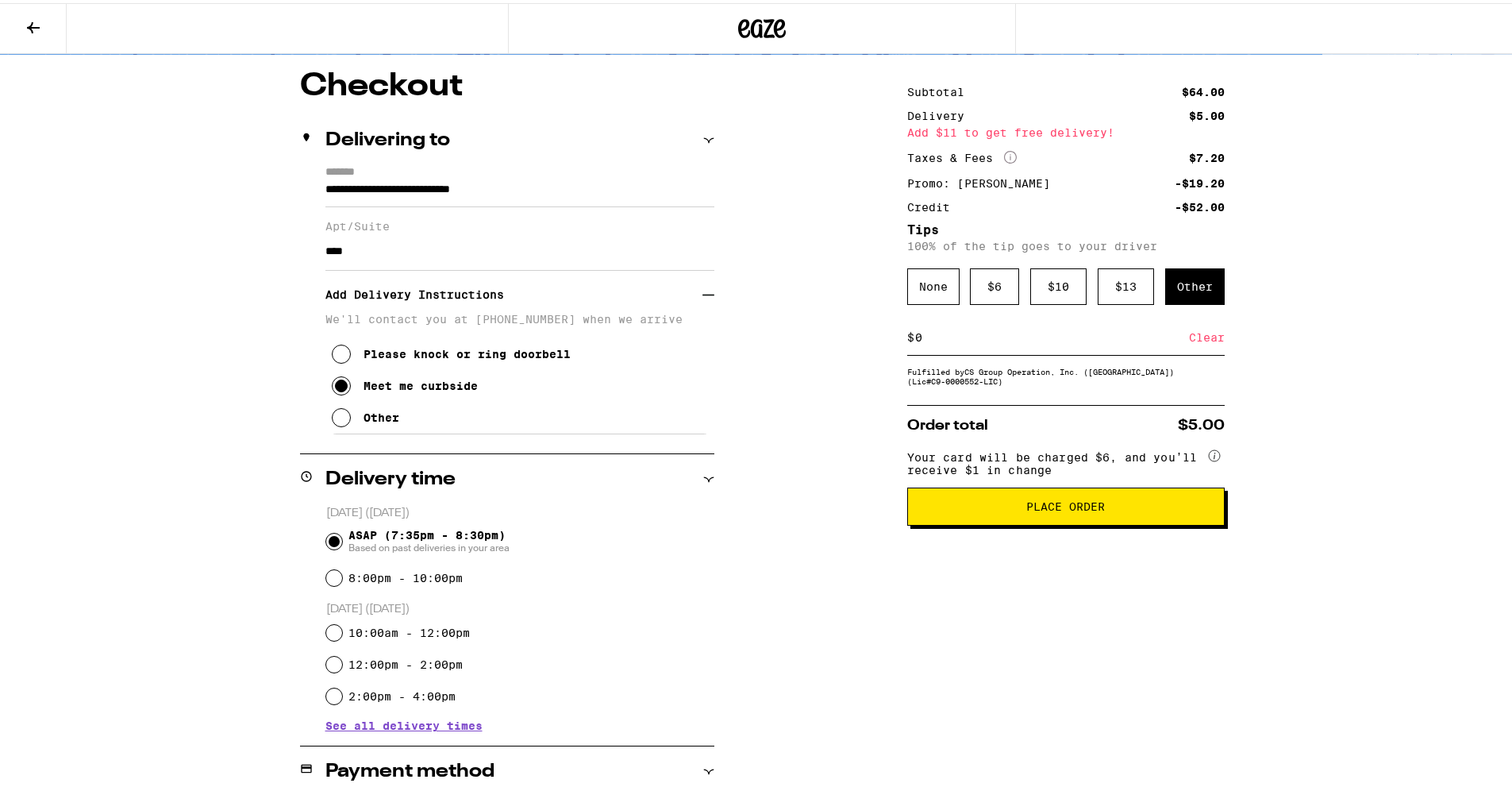
click at [1067, 340] on input "0" at bounding box center [1051, 334] width 275 height 14
type input "1"
click at [1205, 329] on div "Save" at bounding box center [1210, 334] width 29 height 35
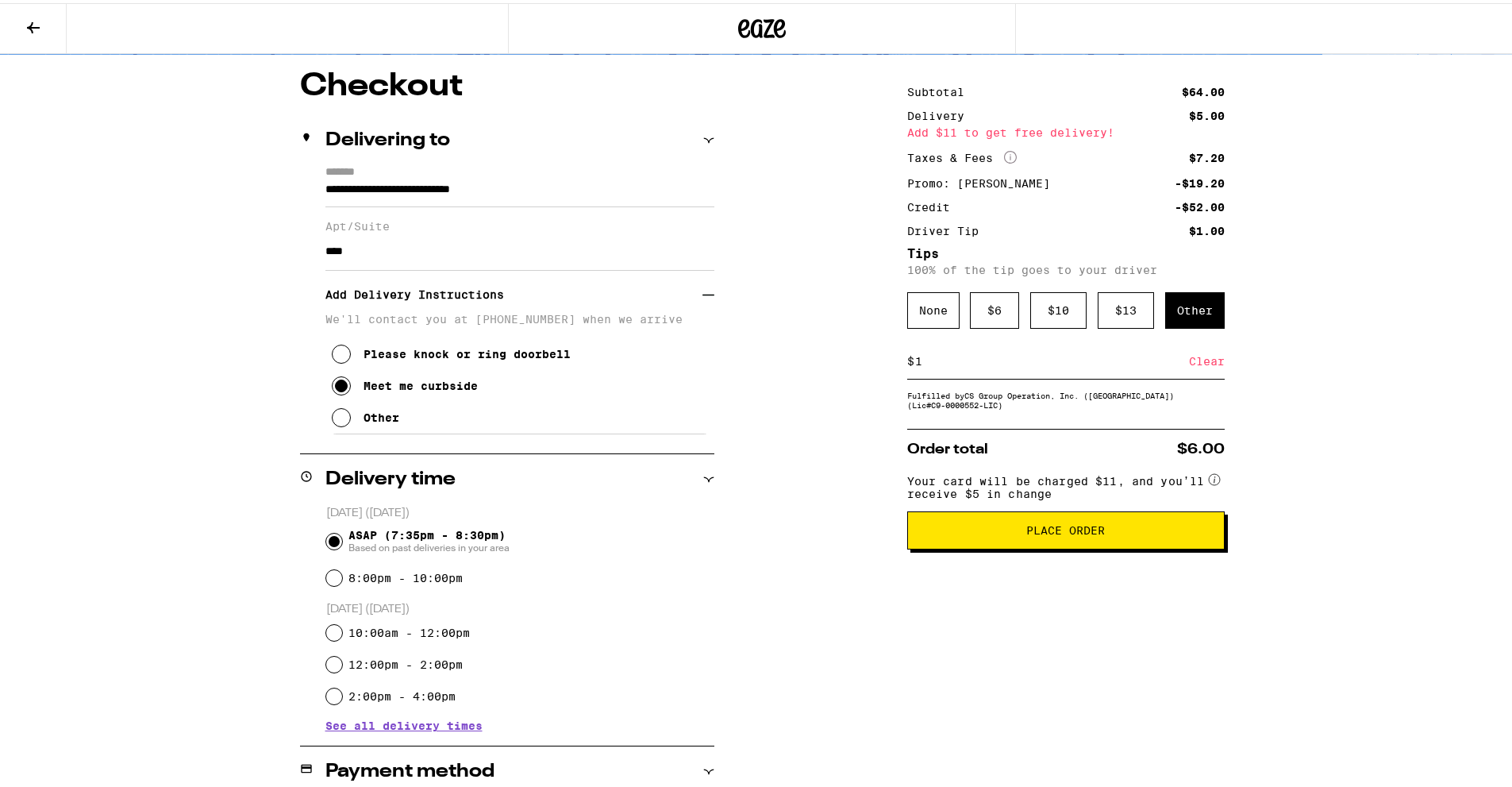
click at [1189, 361] on div "Clear" at bounding box center [1206, 357] width 35 height 35
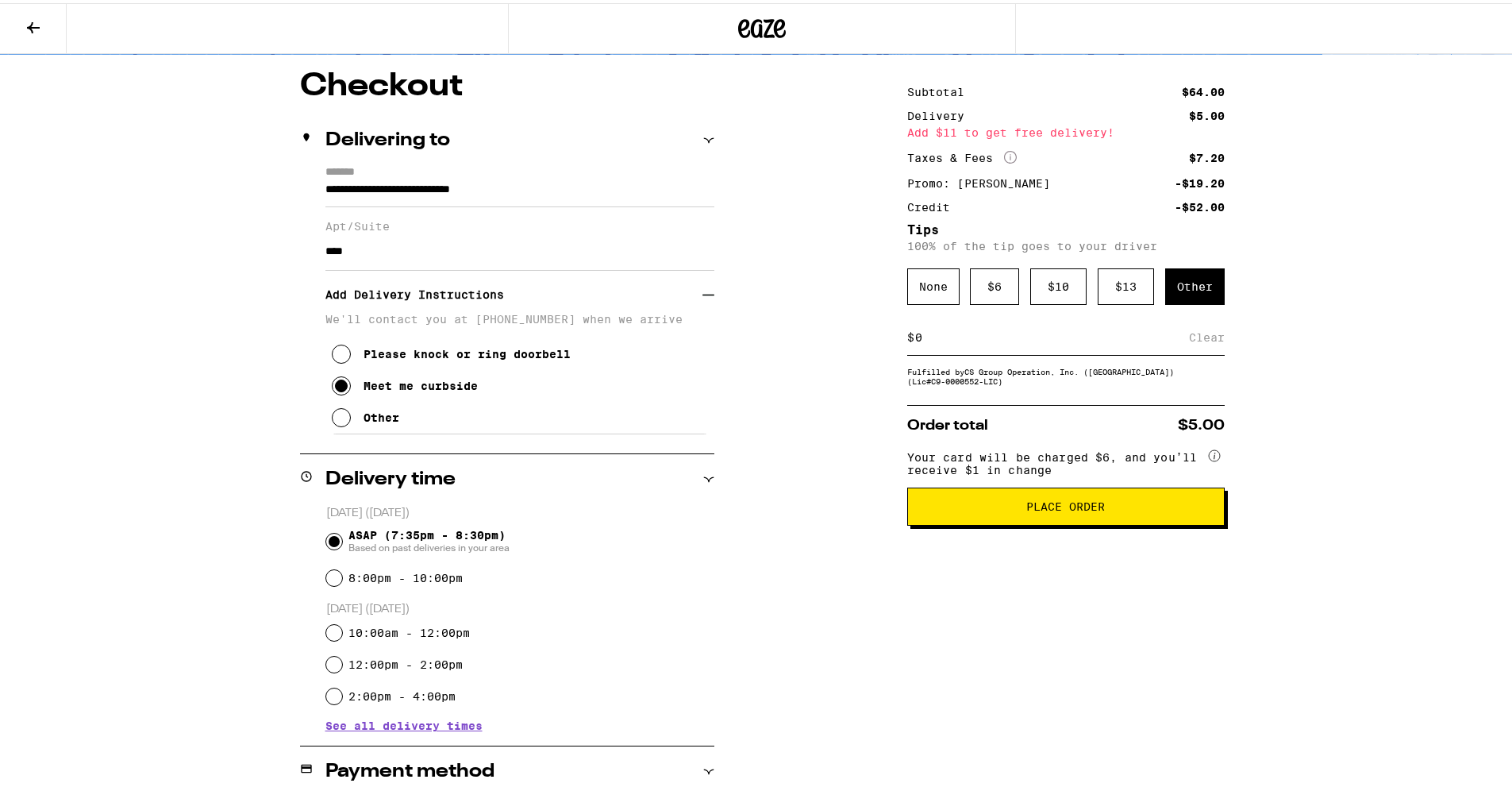
scroll to position [0, 0]
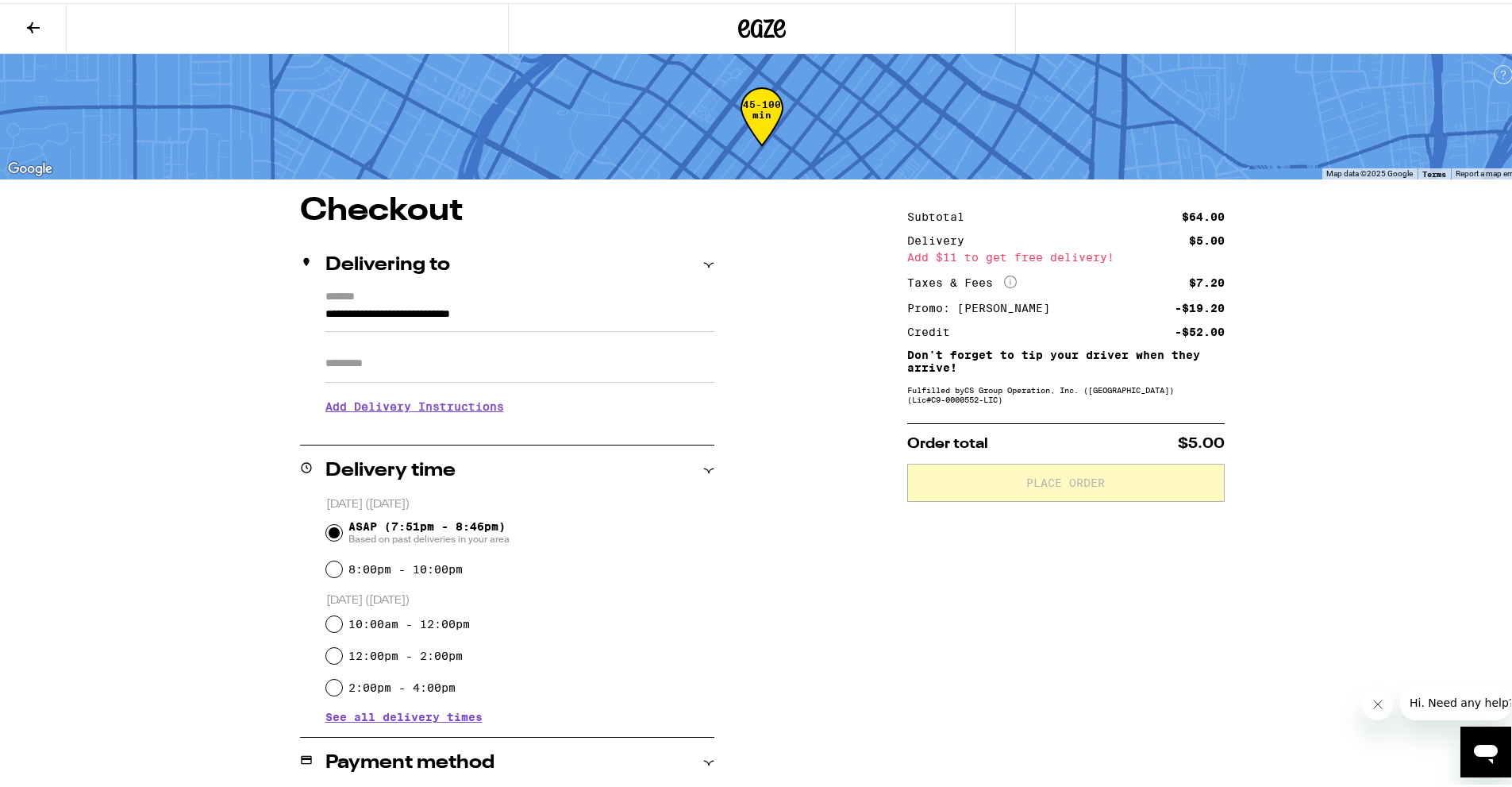
click at [497, 375] on input "Apt/Suite" at bounding box center [520, 360] width 389 height 38
click at [370, 401] on h3 "Add Delivery Instructions" at bounding box center [520, 403] width 389 height 36
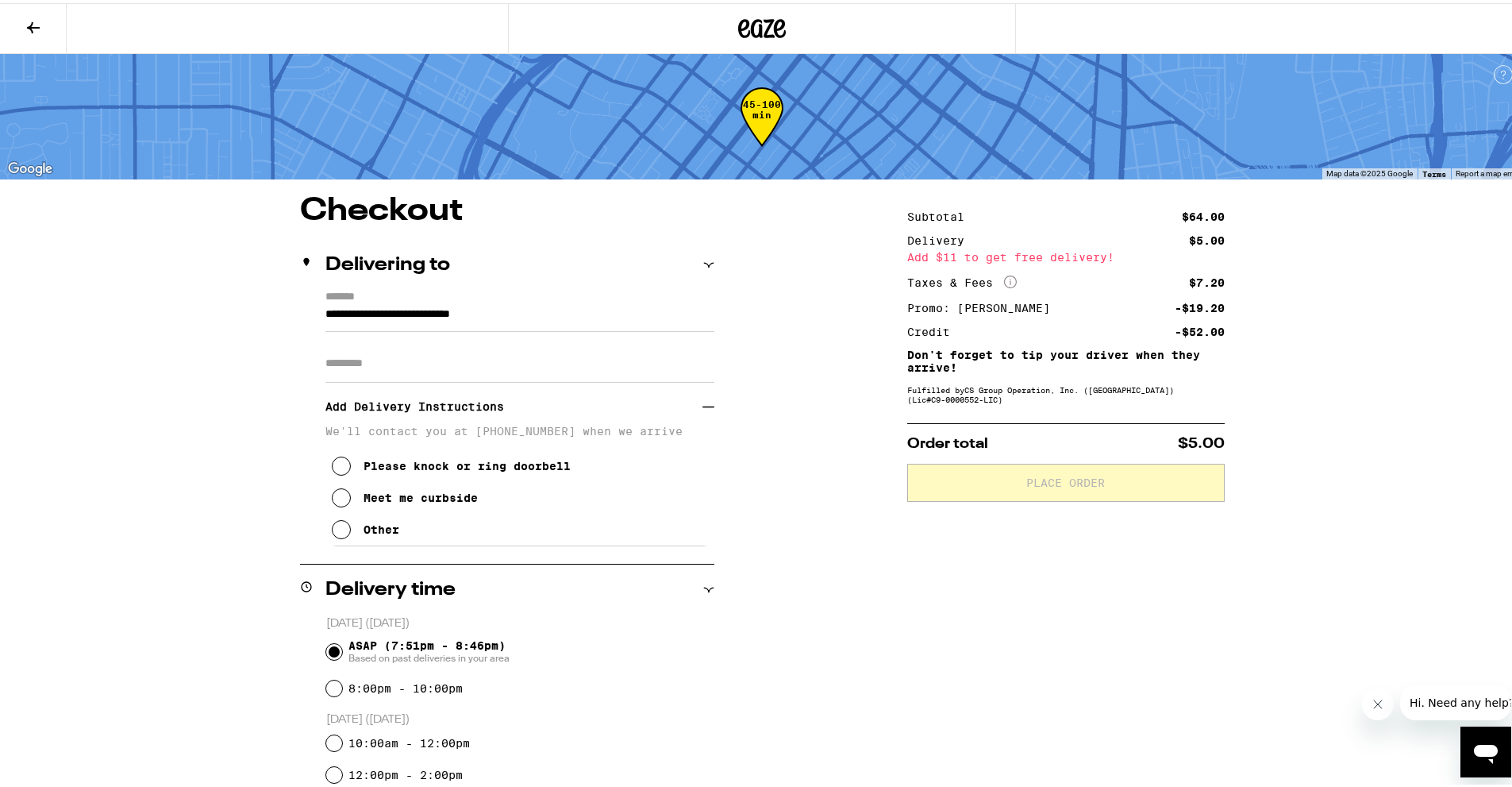
click at [416, 501] on div "Meet me curbside" at bounding box center [421, 494] width 115 height 13
click at [885, 627] on div "**********" at bounding box center [761, 699] width 1143 height 1013
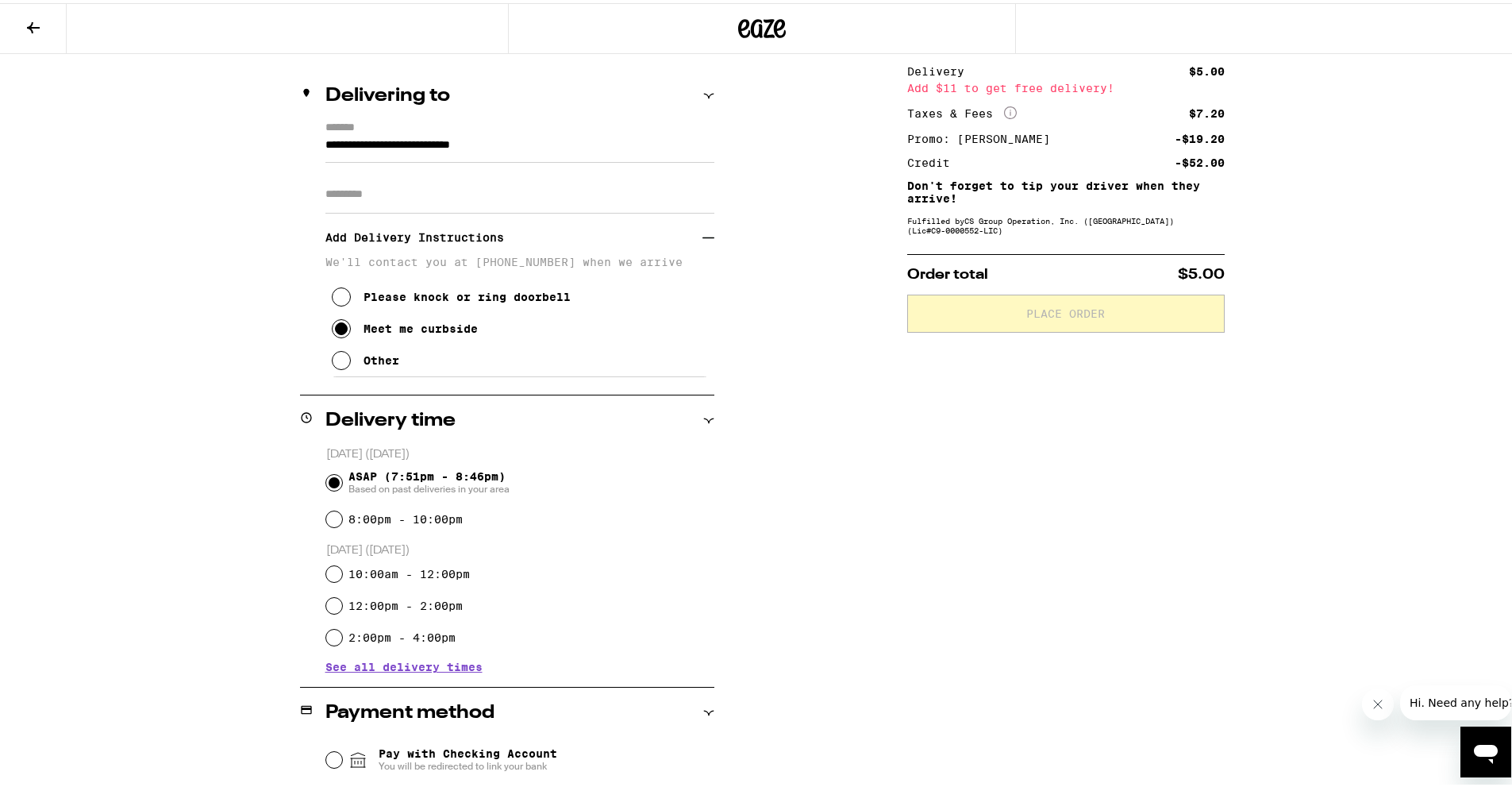
scroll to position [419, 0]
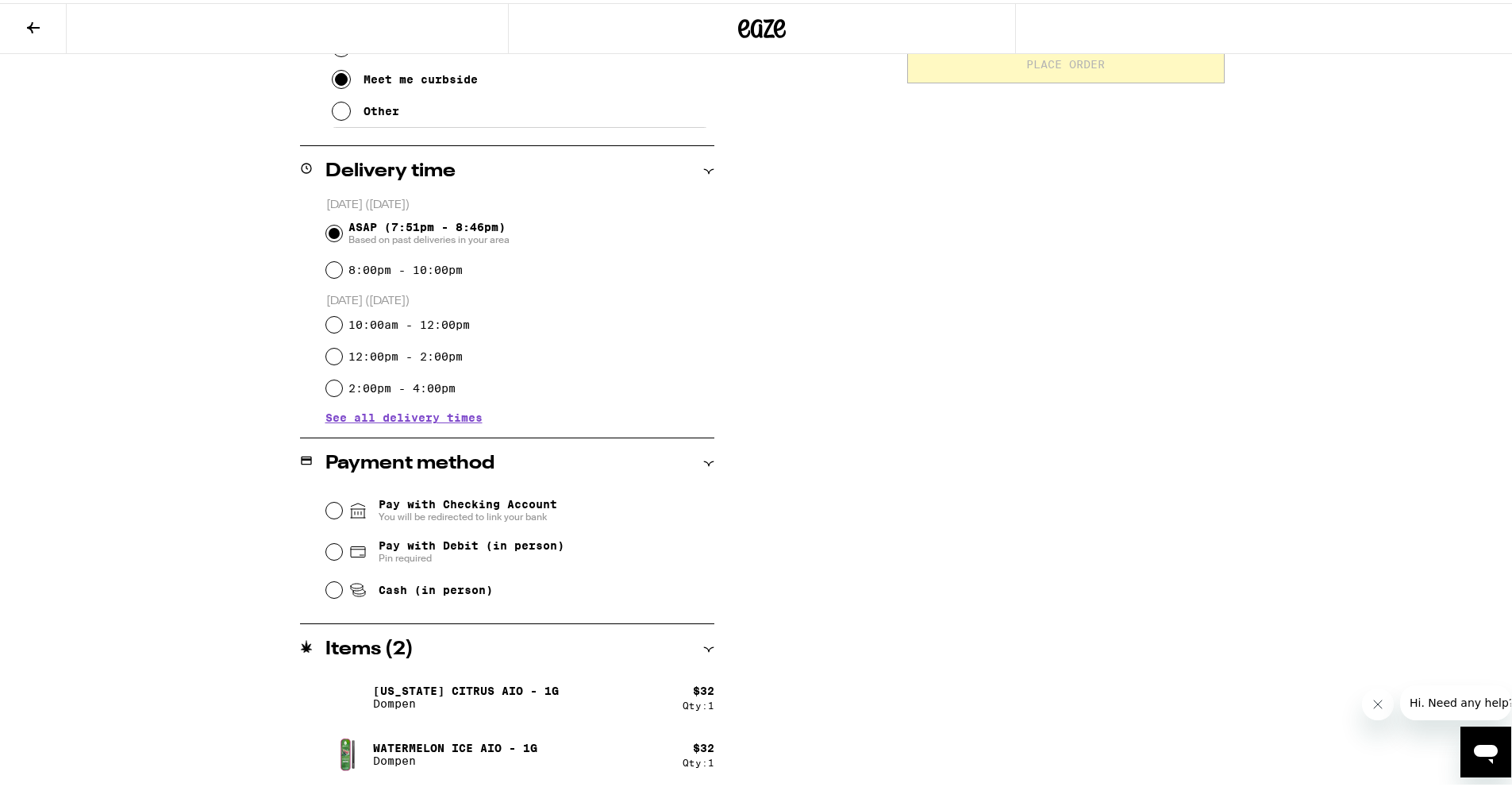
click at [429, 543] on span "Pay with Debit (in person)" at bounding box center [471, 542] width 185 height 13
click at [342, 543] on input "Pay with Debit (in person) Pin required" at bounding box center [334, 549] width 16 height 16
radio input "true"
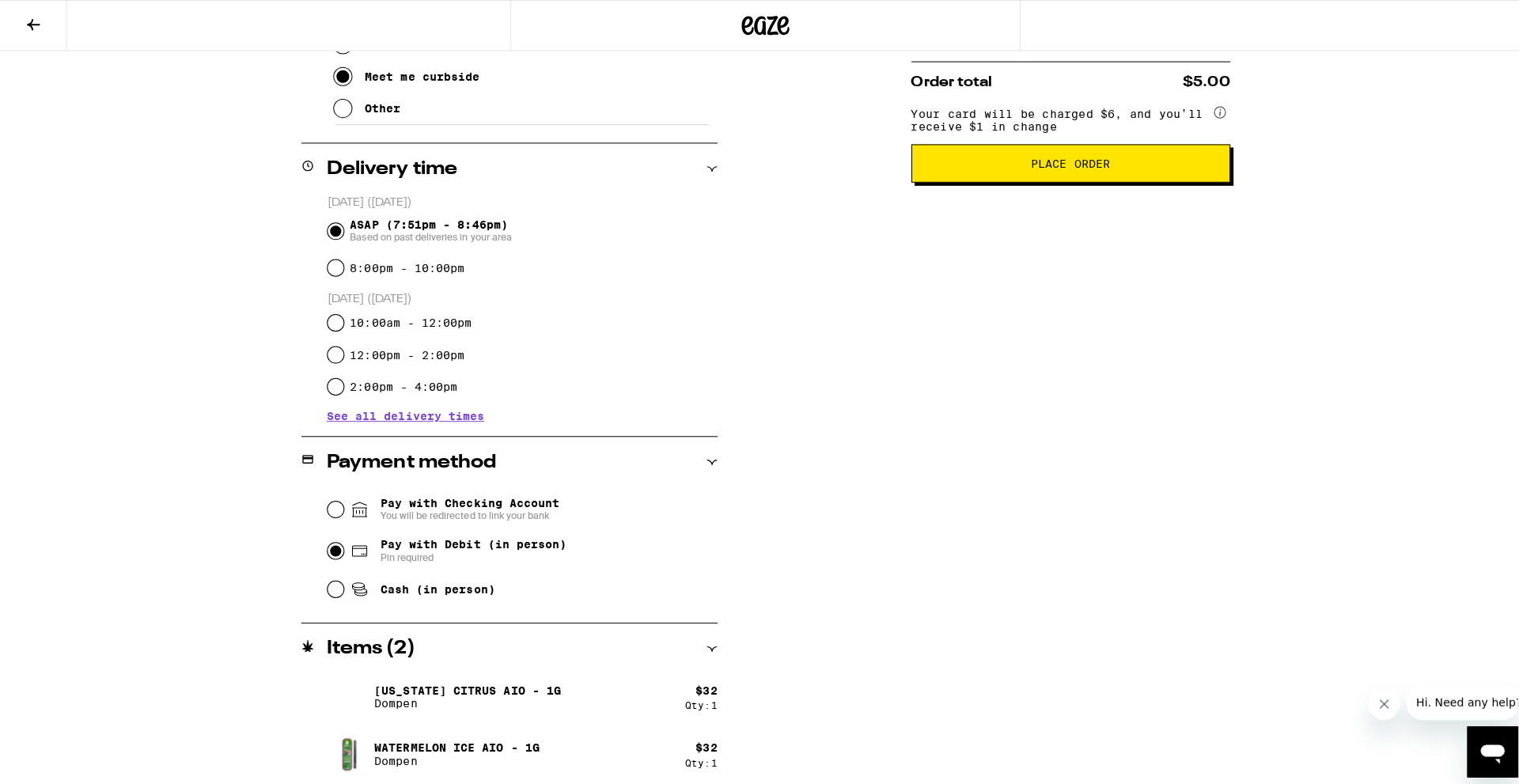
scroll to position [0, 0]
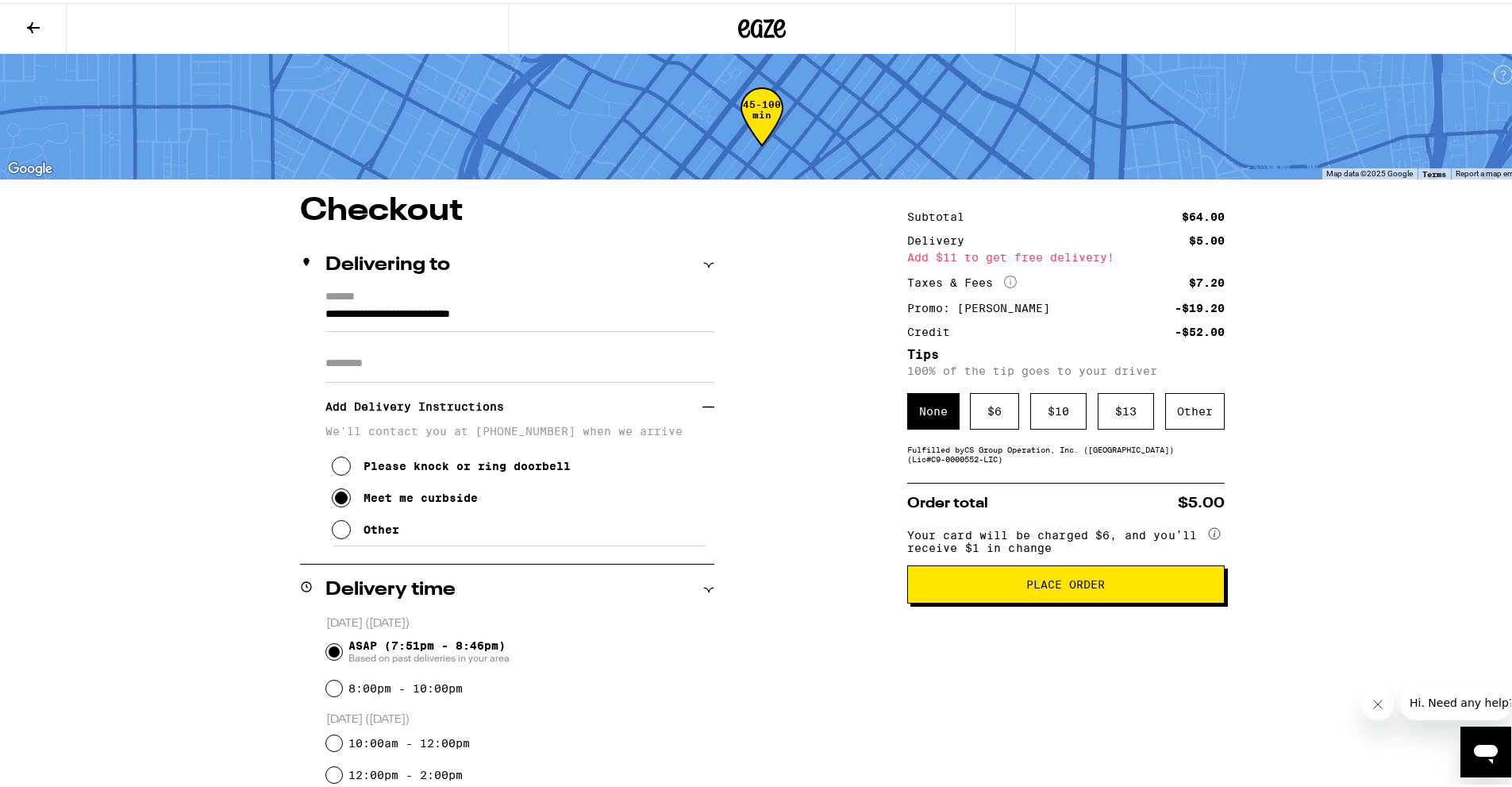
click at [967, 585] on span "Place Order" at bounding box center [1066, 581] width 291 height 11
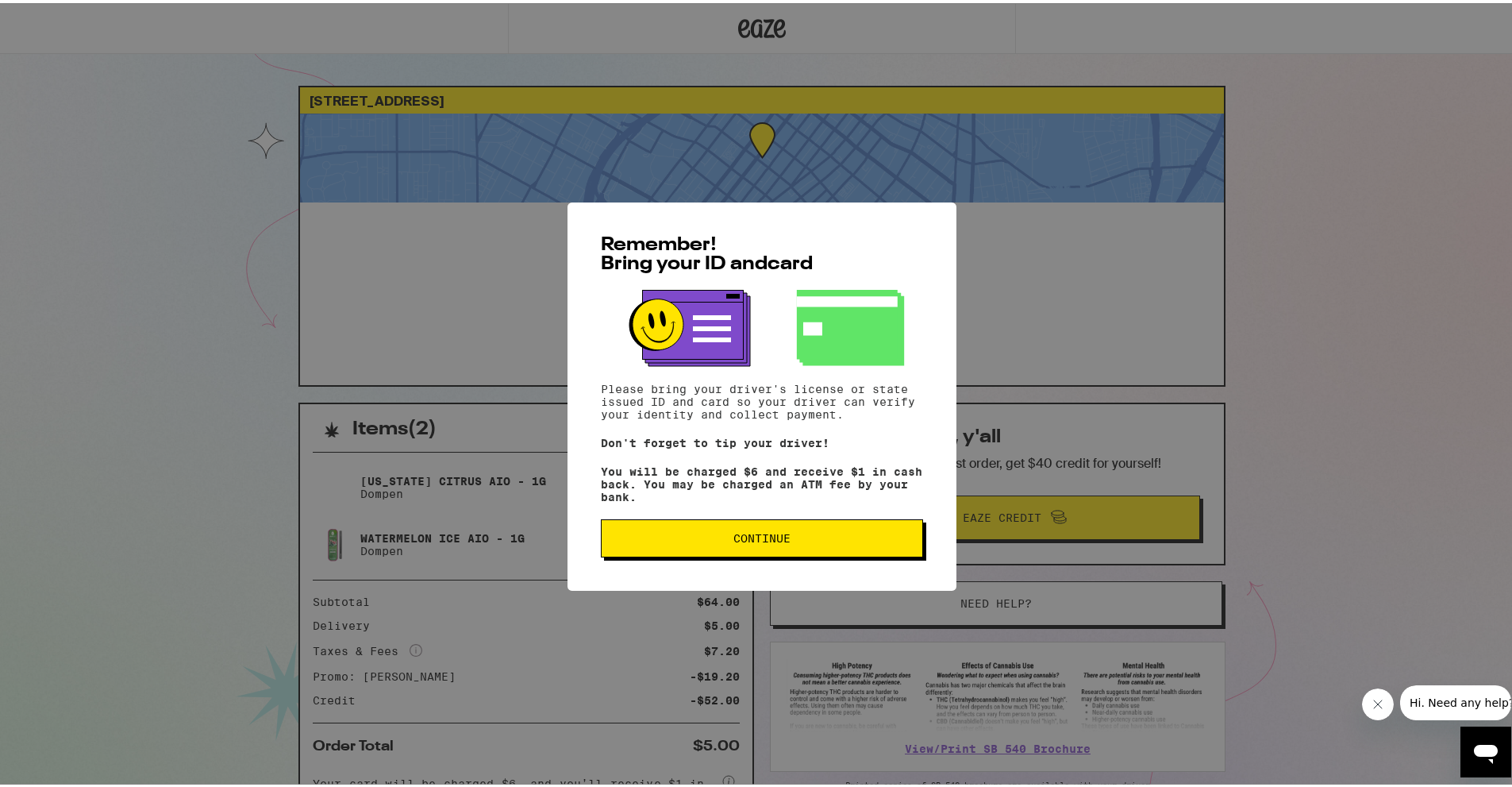
click at [761, 533] on button "Continue" at bounding box center [761, 534] width 323 height 38
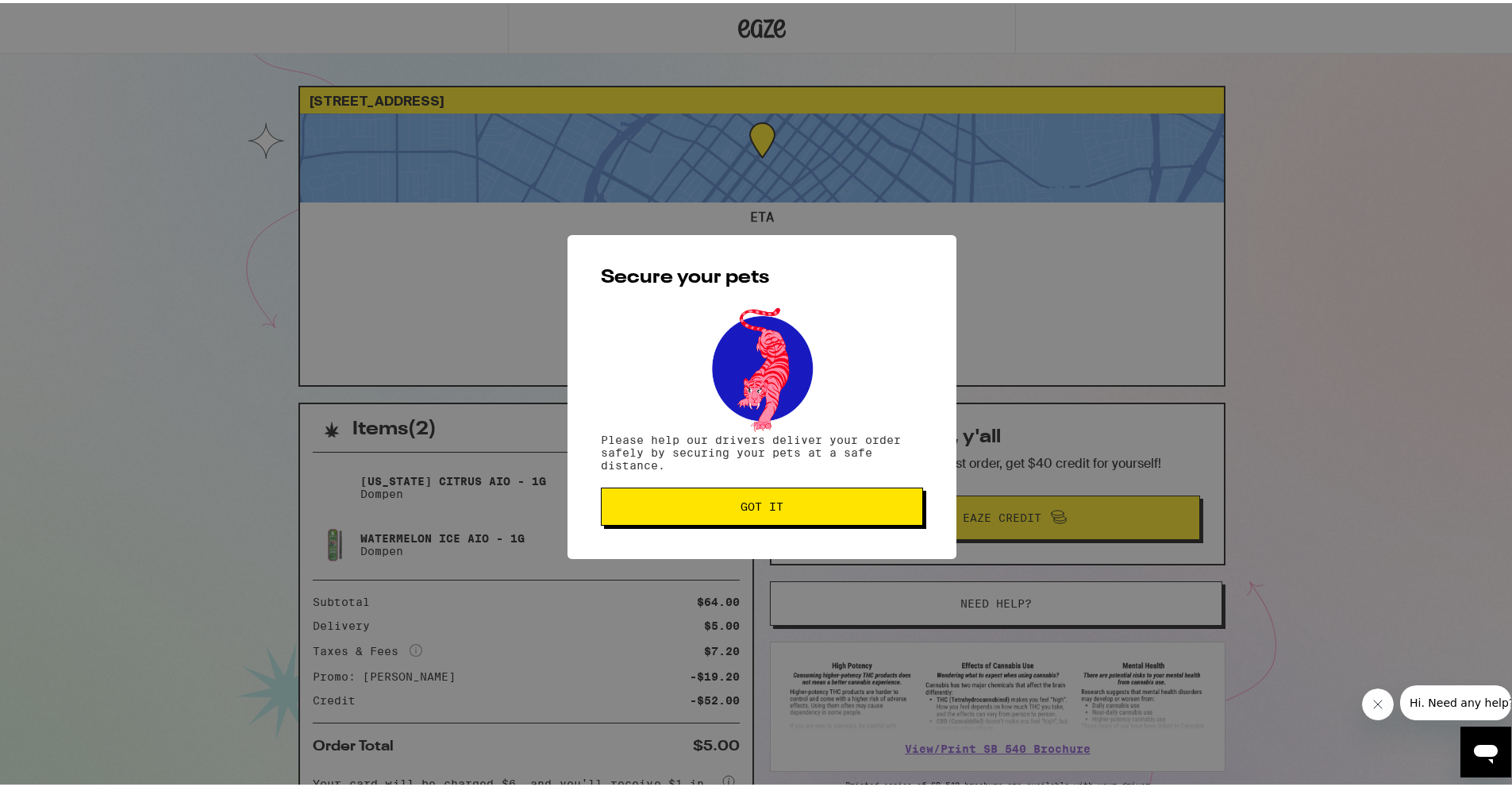
click at [761, 507] on span "Got it" at bounding box center [761, 503] width 43 height 11
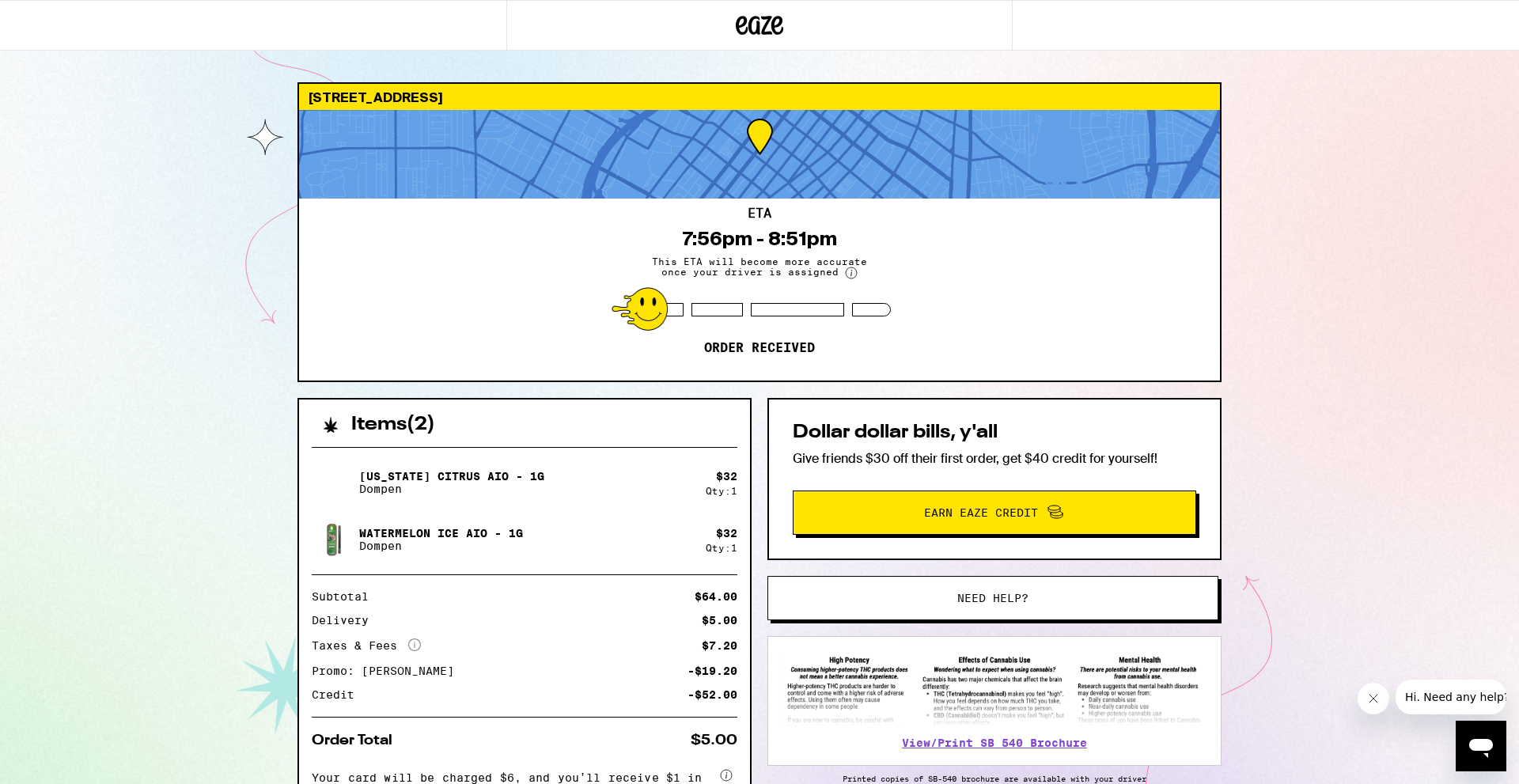
scroll to position [180, 0]
click at [1223, 371] on div "888 S Olive St Los Angeles 90015 ETA 7:56pm - 8:51pm This ETA will become more …" at bounding box center [759, 489] width 950 height 813
